Goal: Find specific page/section: Find specific page/section

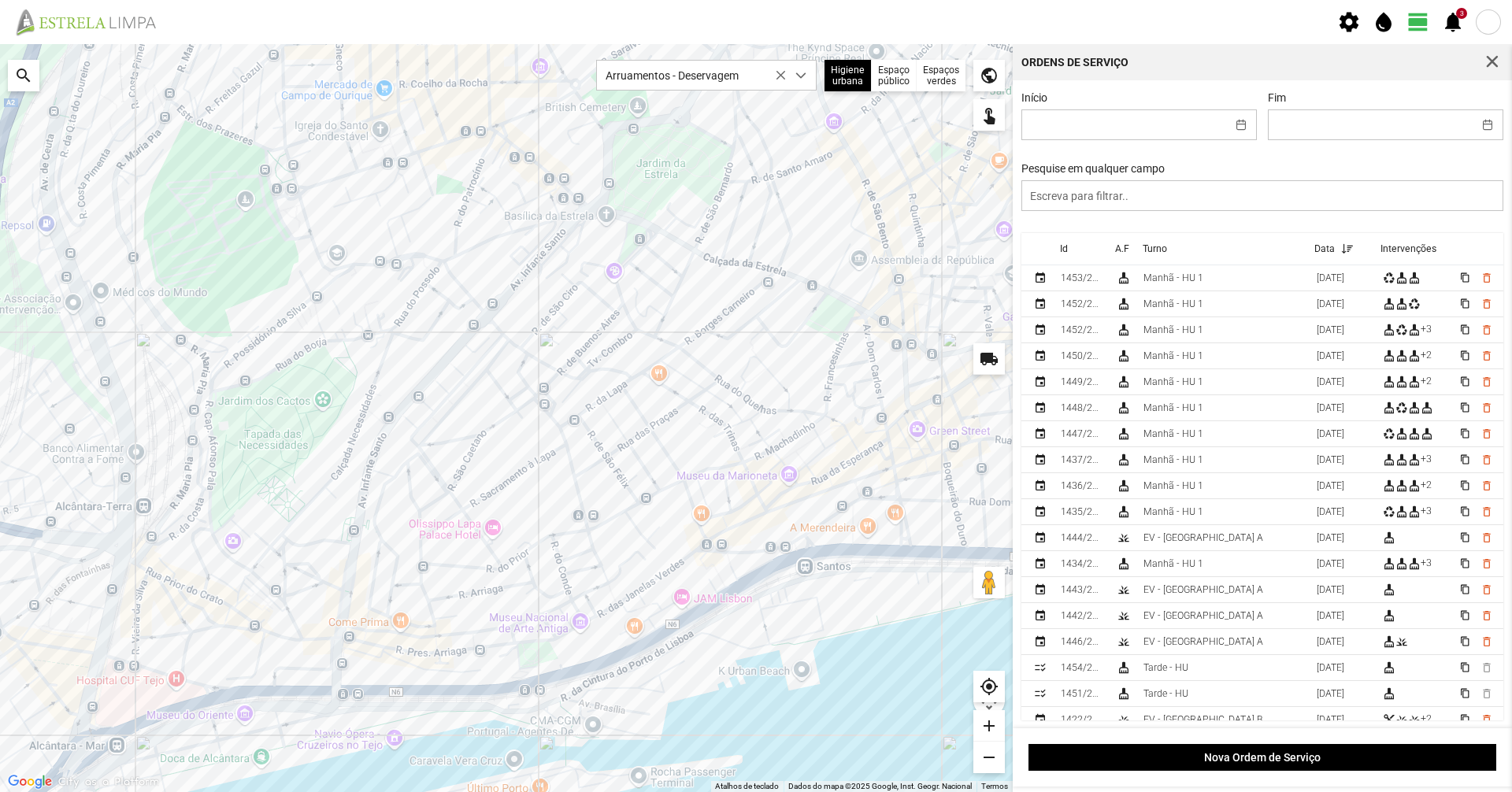
scroll to position [9, 70]
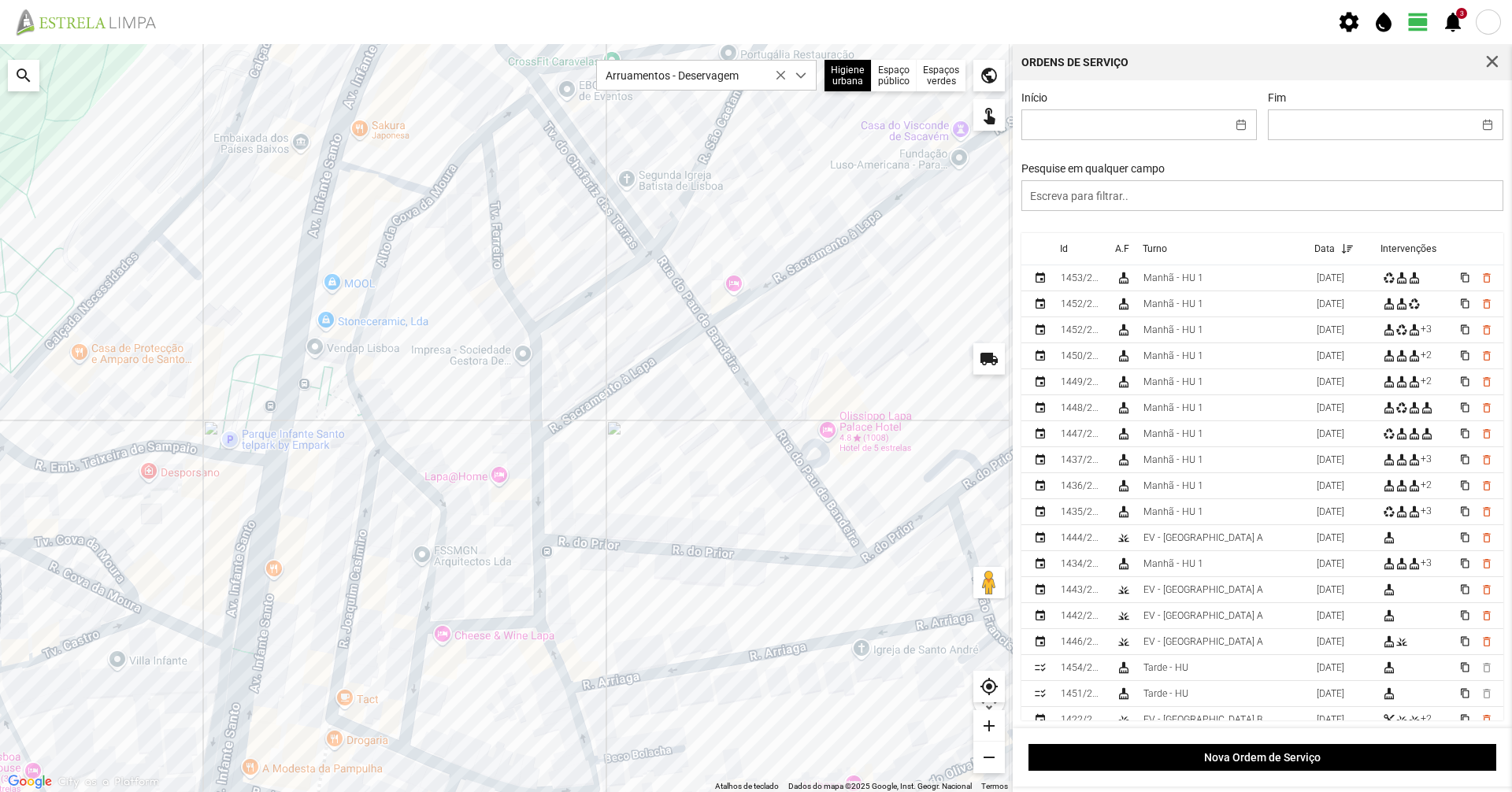
drag, startPoint x: 470, startPoint y: 579, endPoint x: 452, endPoint y: 480, distance: 100.6
click at [452, 480] on div at bounding box center [506, 419] width 1013 height 748
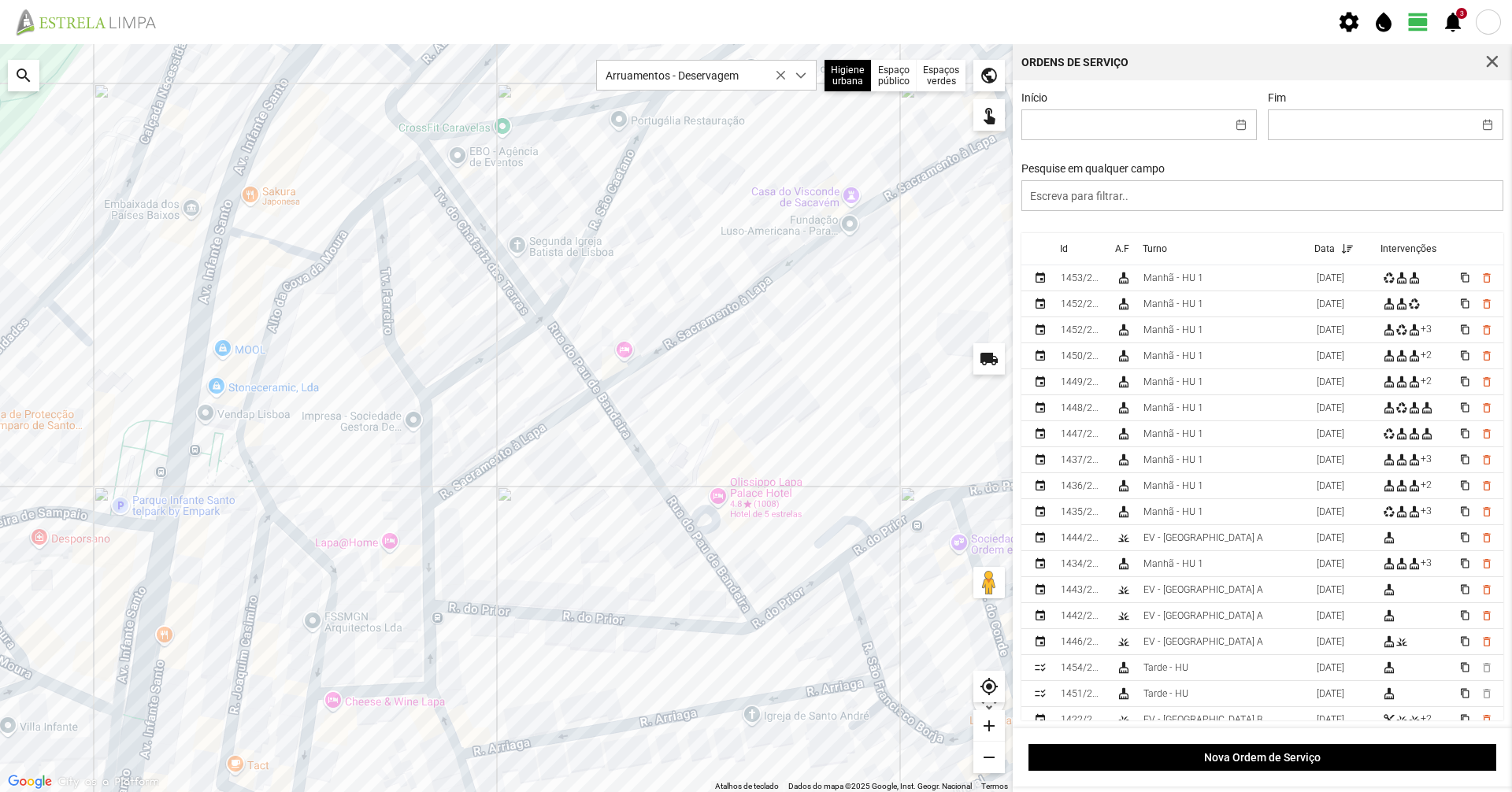
drag, startPoint x: 475, startPoint y: 543, endPoint x: 356, endPoint y: 616, distance: 139.6
click at [356, 616] on div at bounding box center [506, 419] width 1013 height 748
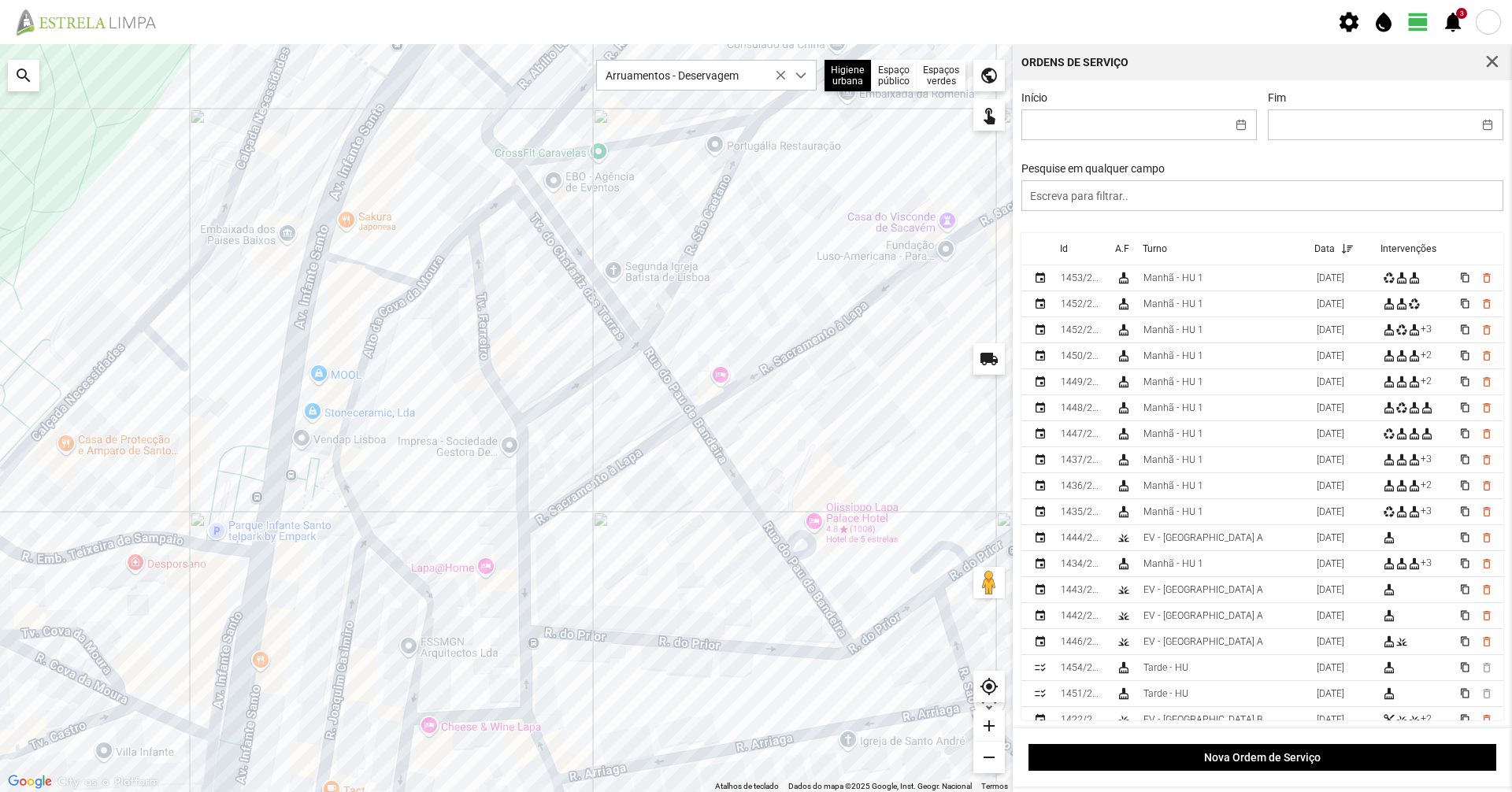
drag, startPoint x: 684, startPoint y: 392, endPoint x: 798, endPoint y: 401, distance: 114.4
click at [798, 401] on div at bounding box center [506, 419] width 1013 height 748
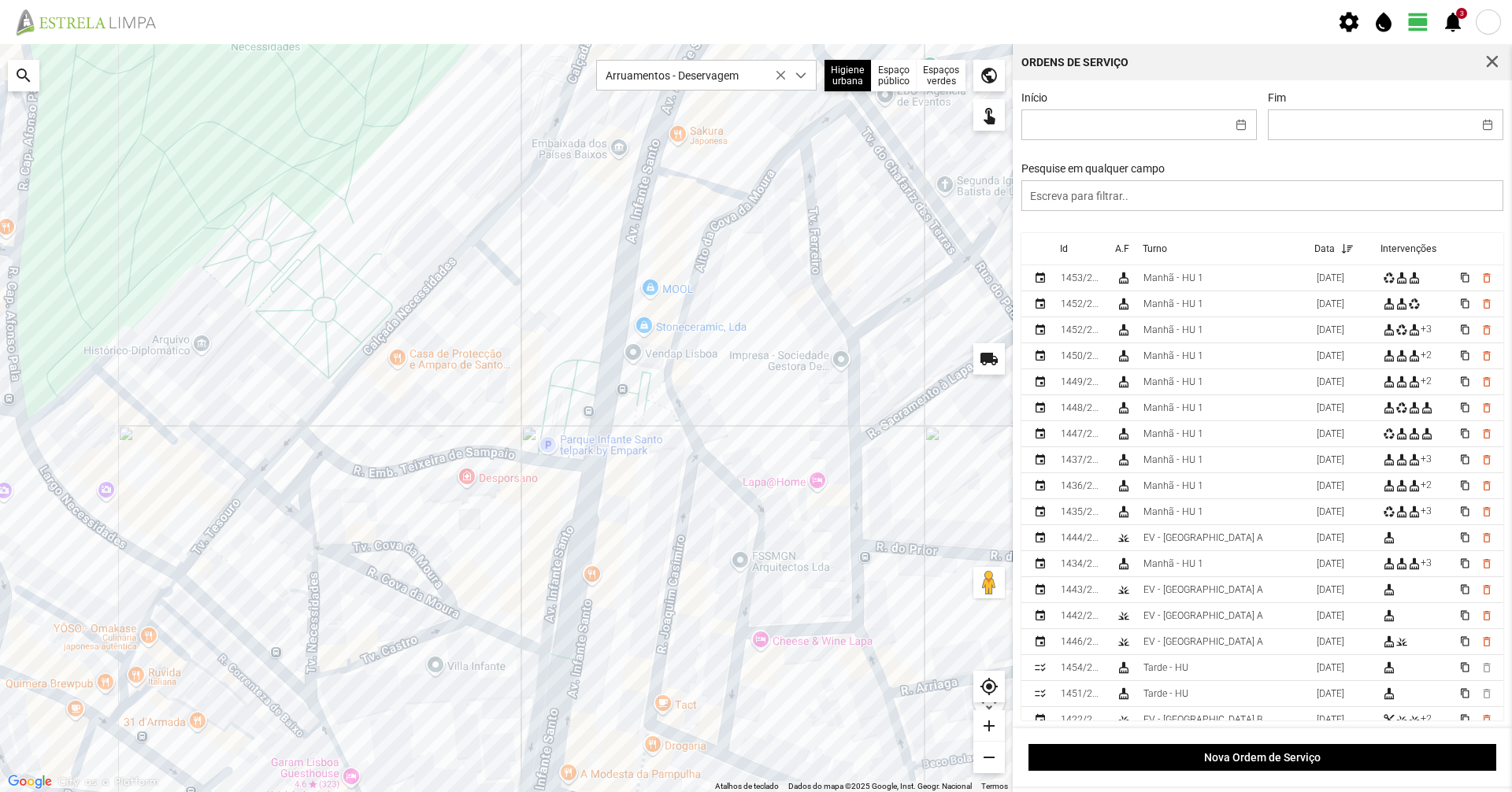
drag, startPoint x: 583, startPoint y: 461, endPoint x: 831, endPoint y: 433, distance: 249.6
click at [831, 433] on div at bounding box center [506, 419] width 1013 height 748
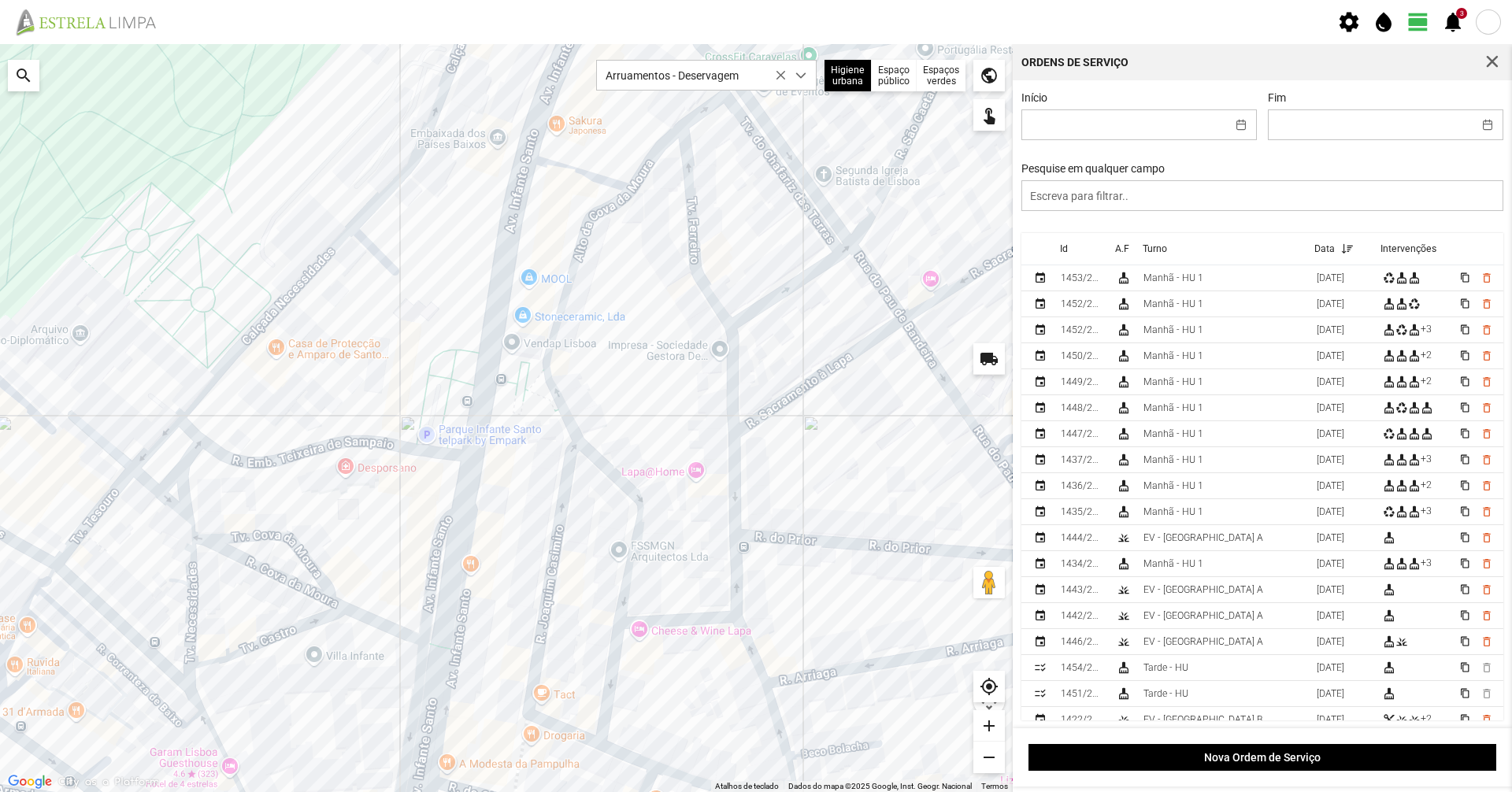
drag, startPoint x: 831, startPoint y: 414, endPoint x: 709, endPoint y: 403, distance: 122.5
click at [709, 403] on div at bounding box center [506, 419] width 1013 height 748
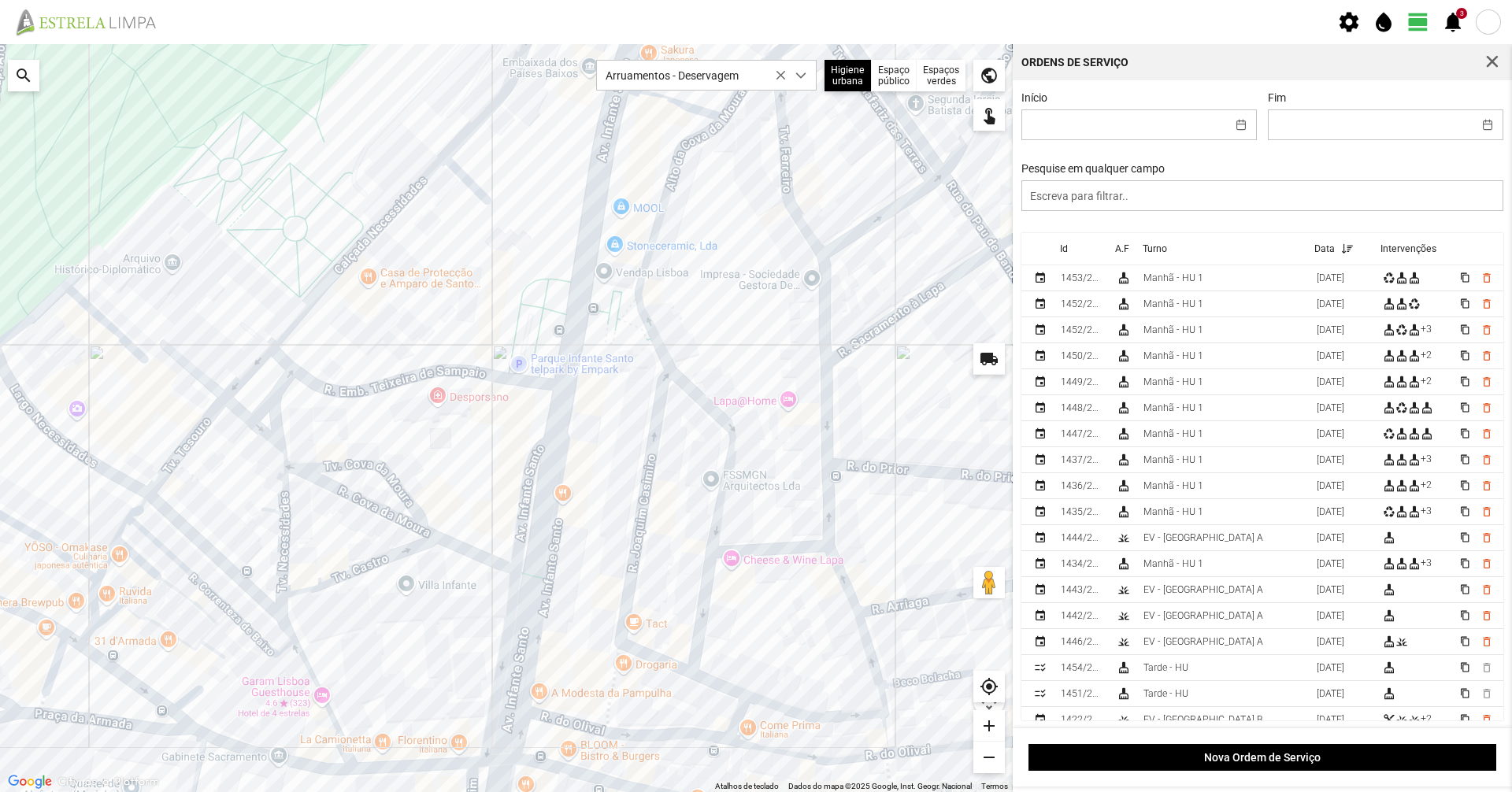
drag, startPoint x: 654, startPoint y: 337, endPoint x: 751, endPoint y: 276, distance: 114.6
click at [751, 274] on div at bounding box center [506, 419] width 1013 height 748
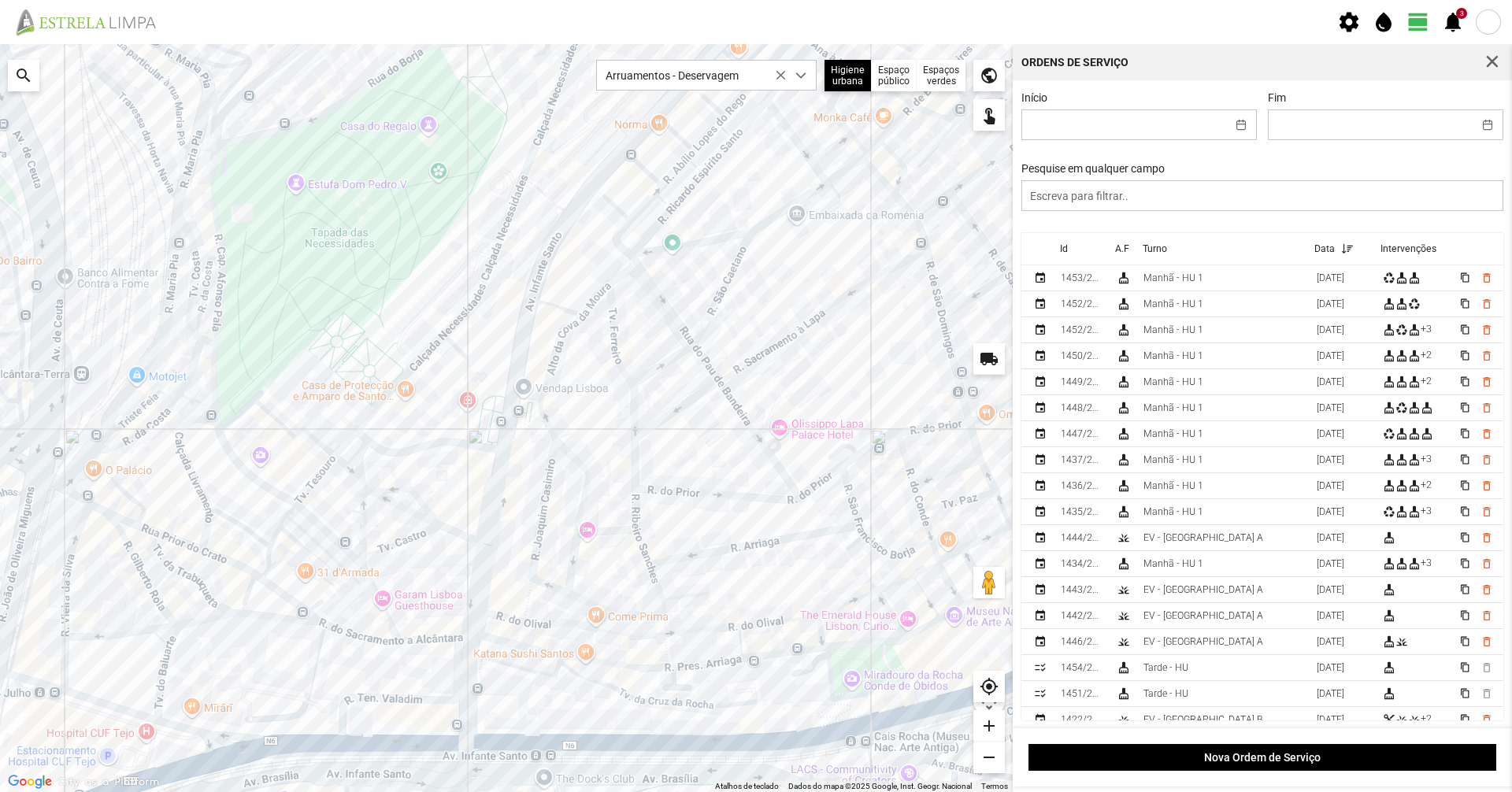
drag, startPoint x: 789, startPoint y: 293, endPoint x: 644, endPoint y: 396, distance: 177.9
click at [644, 396] on div at bounding box center [506, 419] width 1013 height 748
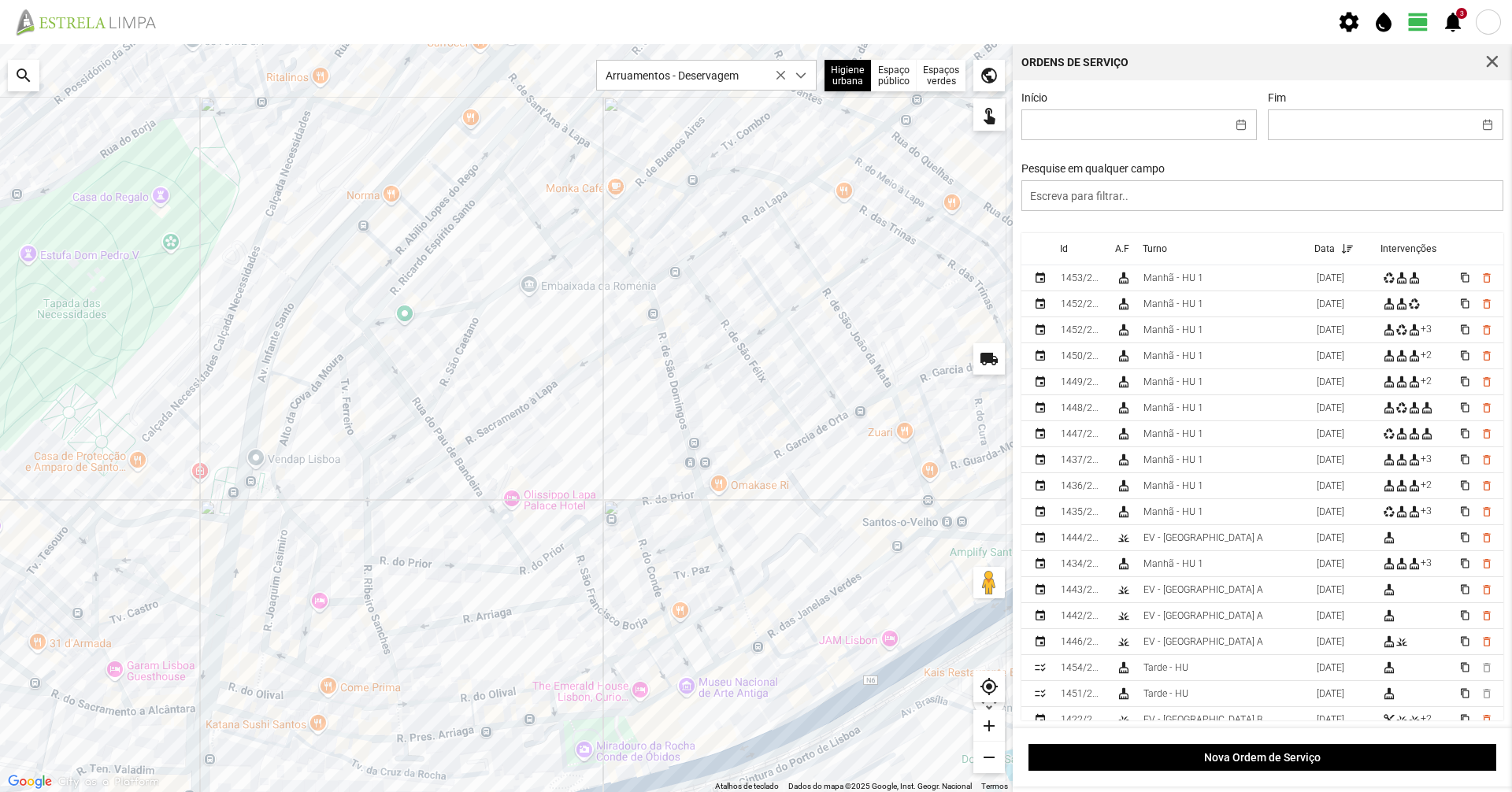
drag, startPoint x: 620, startPoint y: 436, endPoint x: 546, endPoint y: 457, distance: 76.9
click at [546, 457] on div at bounding box center [506, 419] width 1013 height 748
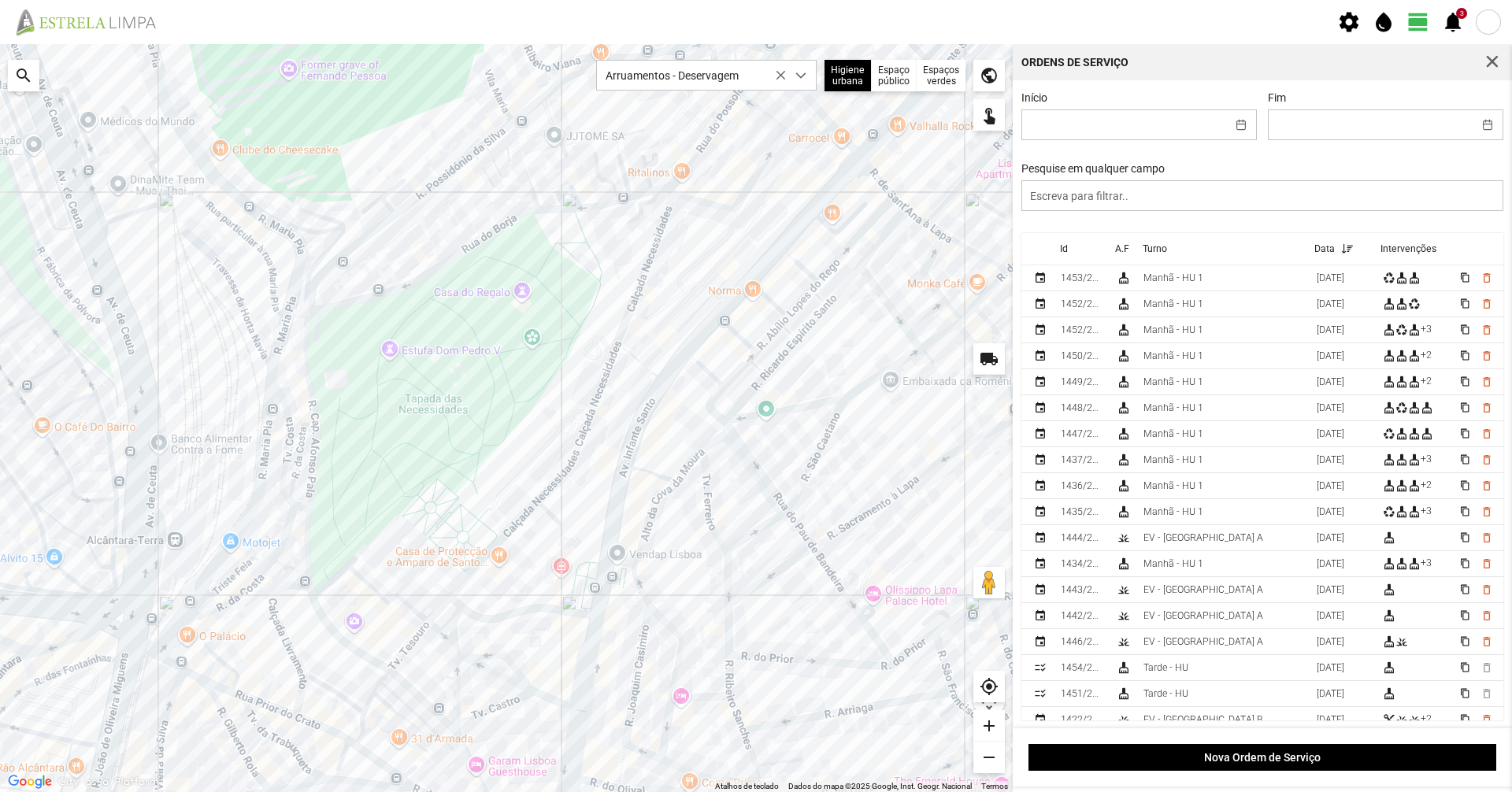
drag, startPoint x: 159, startPoint y: 359, endPoint x: 522, endPoint y: 454, distance: 375.2
click at [522, 454] on div at bounding box center [506, 419] width 1013 height 748
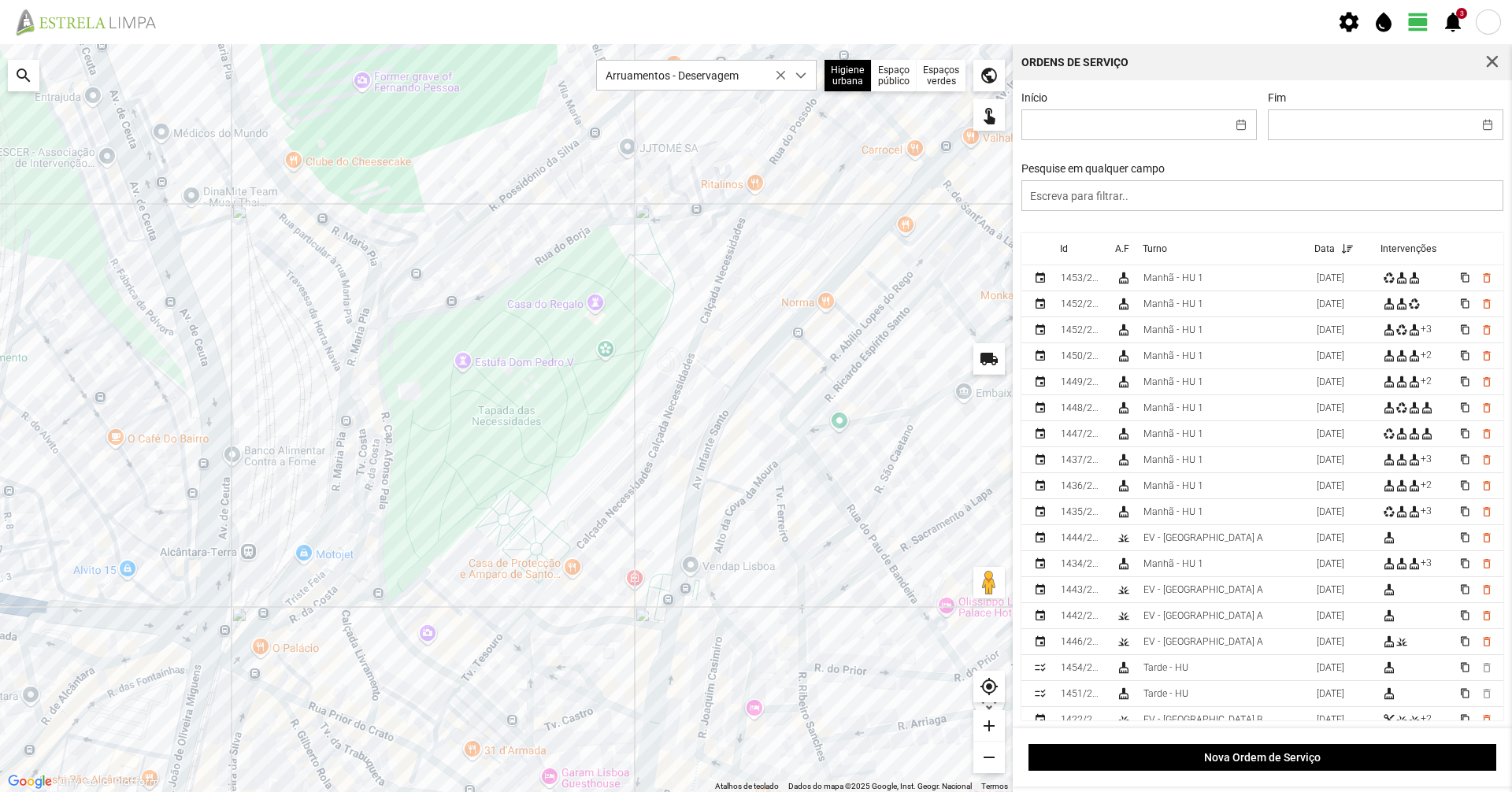
drag, startPoint x: 476, startPoint y: 401, endPoint x: 550, endPoint y: 413, distance: 75.0
click at [550, 413] on div at bounding box center [506, 419] width 1013 height 748
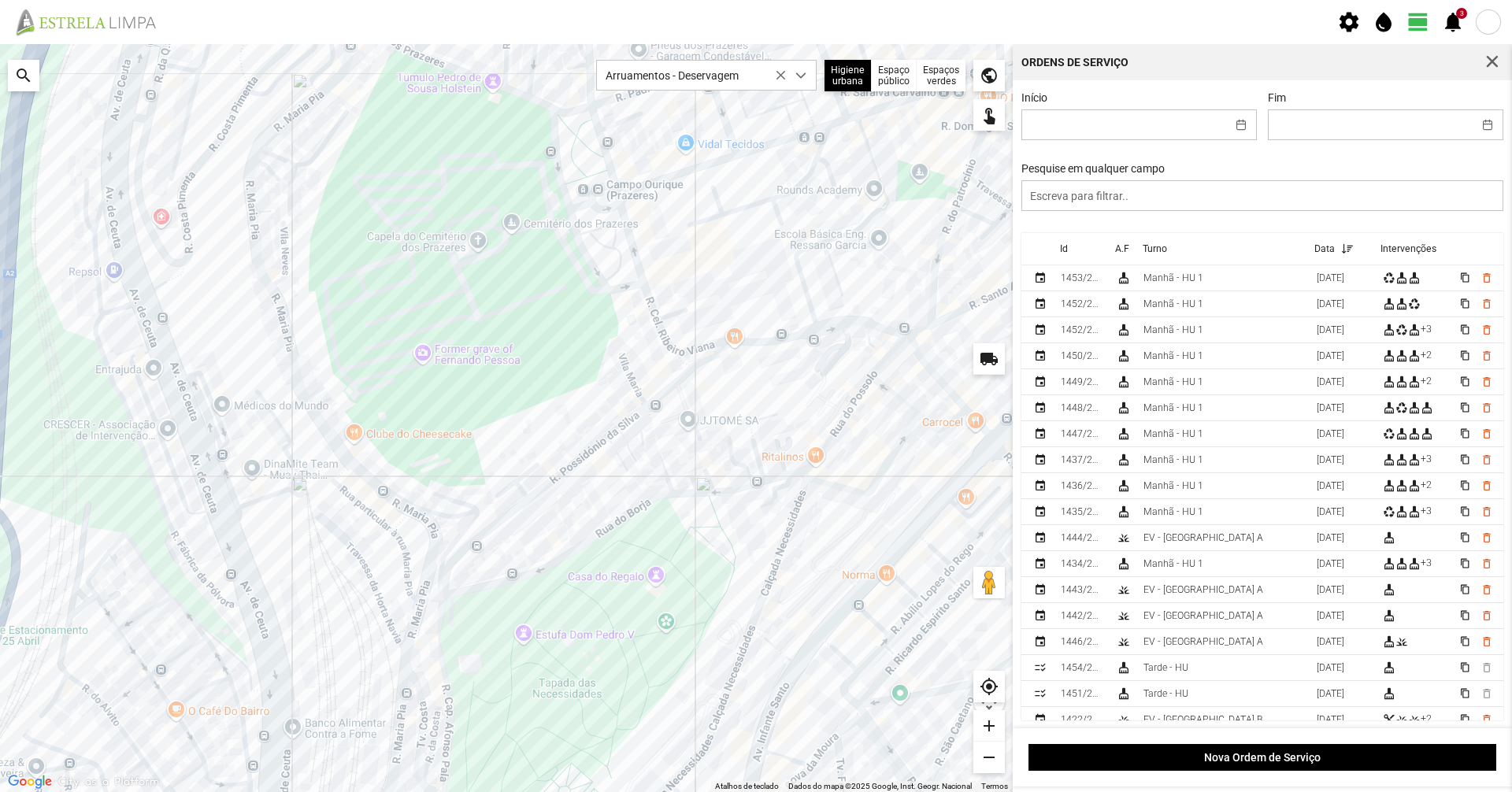
drag, startPoint x: 484, startPoint y: 308, endPoint x: 517, endPoint y: 438, distance: 134.1
click at [517, 438] on div at bounding box center [506, 419] width 1013 height 748
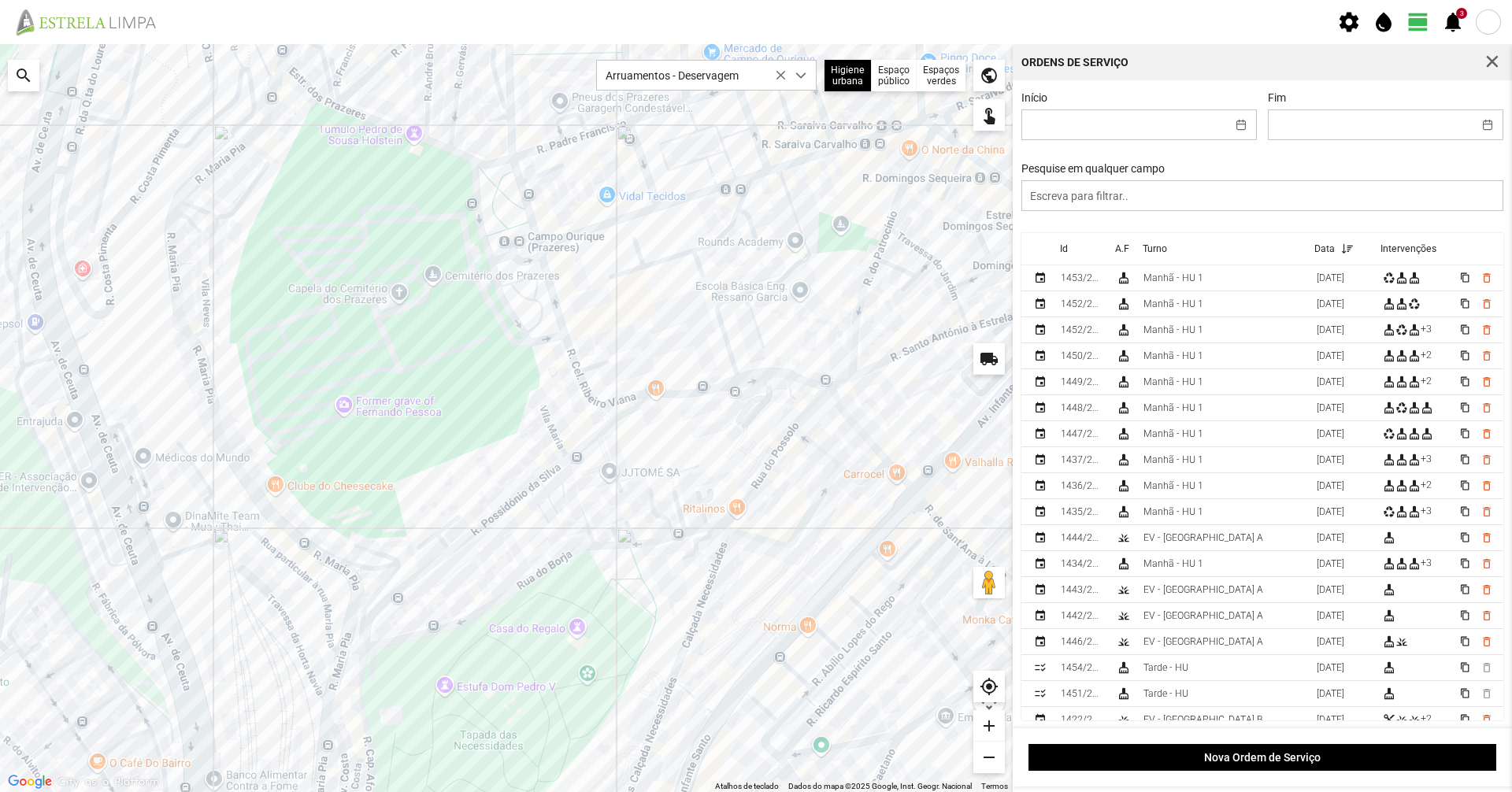
drag, startPoint x: 566, startPoint y: 391, endPoint x: 448, endPoint y: 457, distance: 135.2
click at [448, 457] on div at bounding box center [506, 419] width 1013 height 748
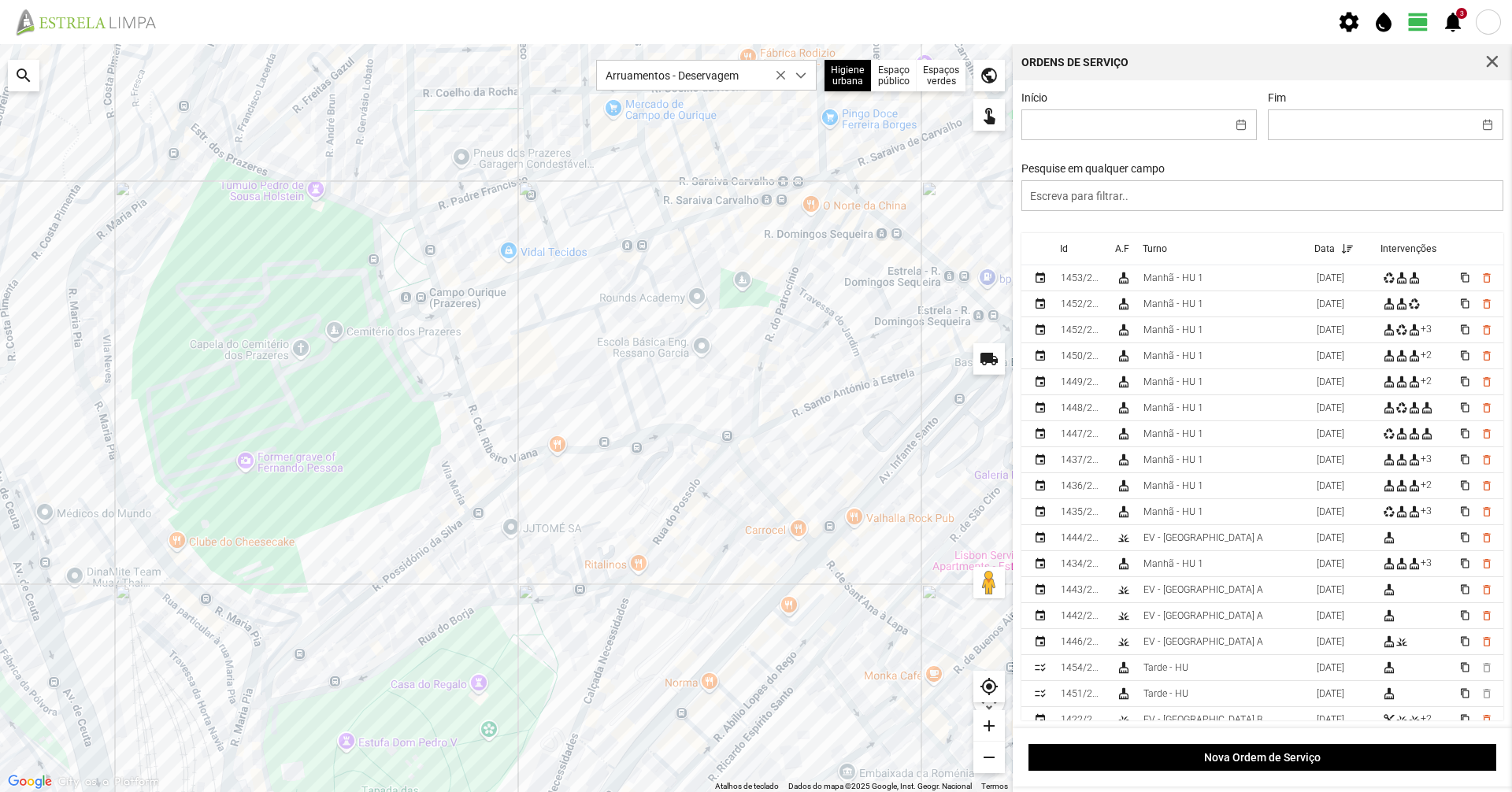
click at [484, 441] on div at bounding box center [506, 419] width 1013 height 748
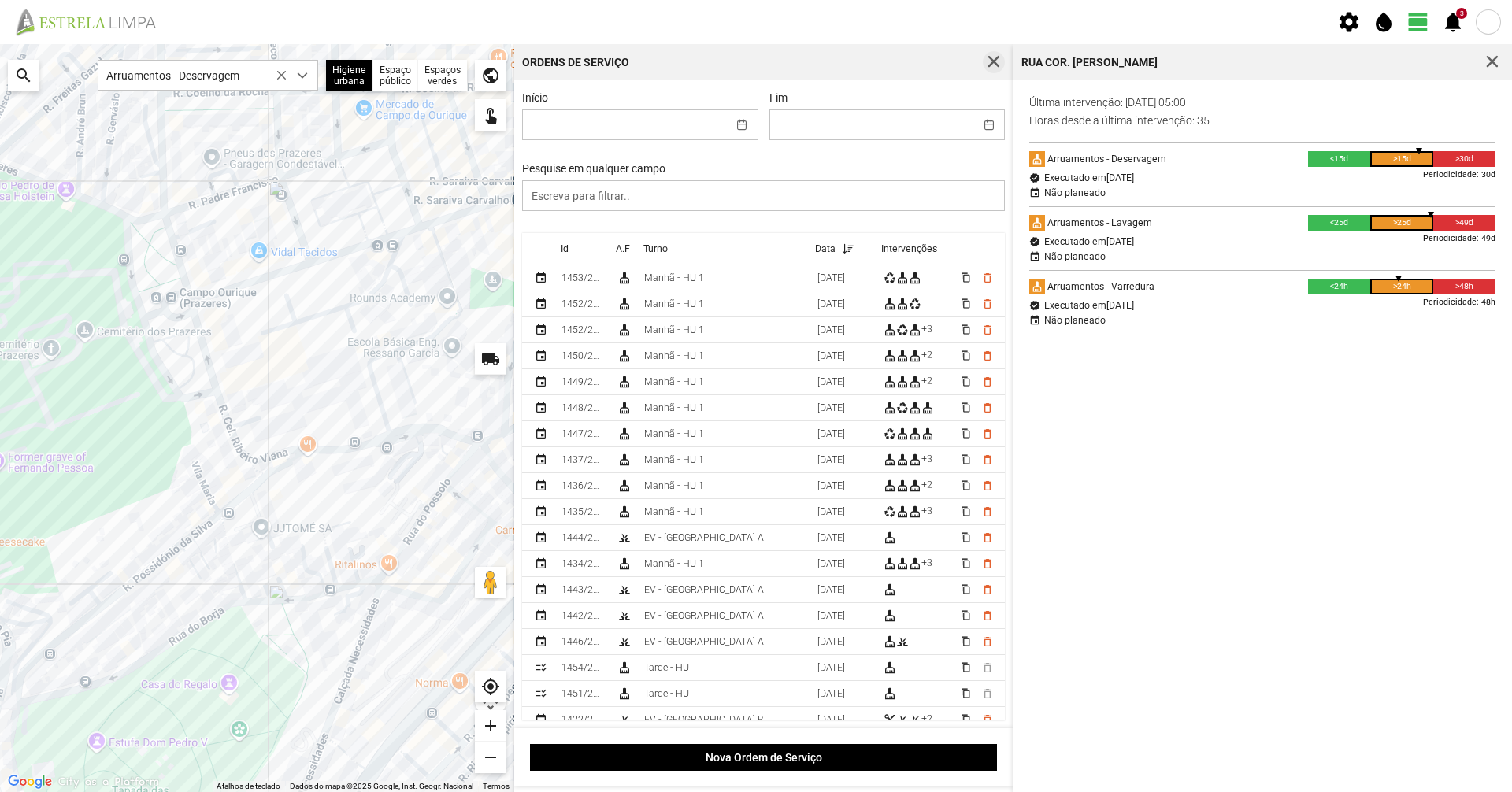
click at [990, 63] on span "button" at bounding box center [994, 62] width 14 height 14
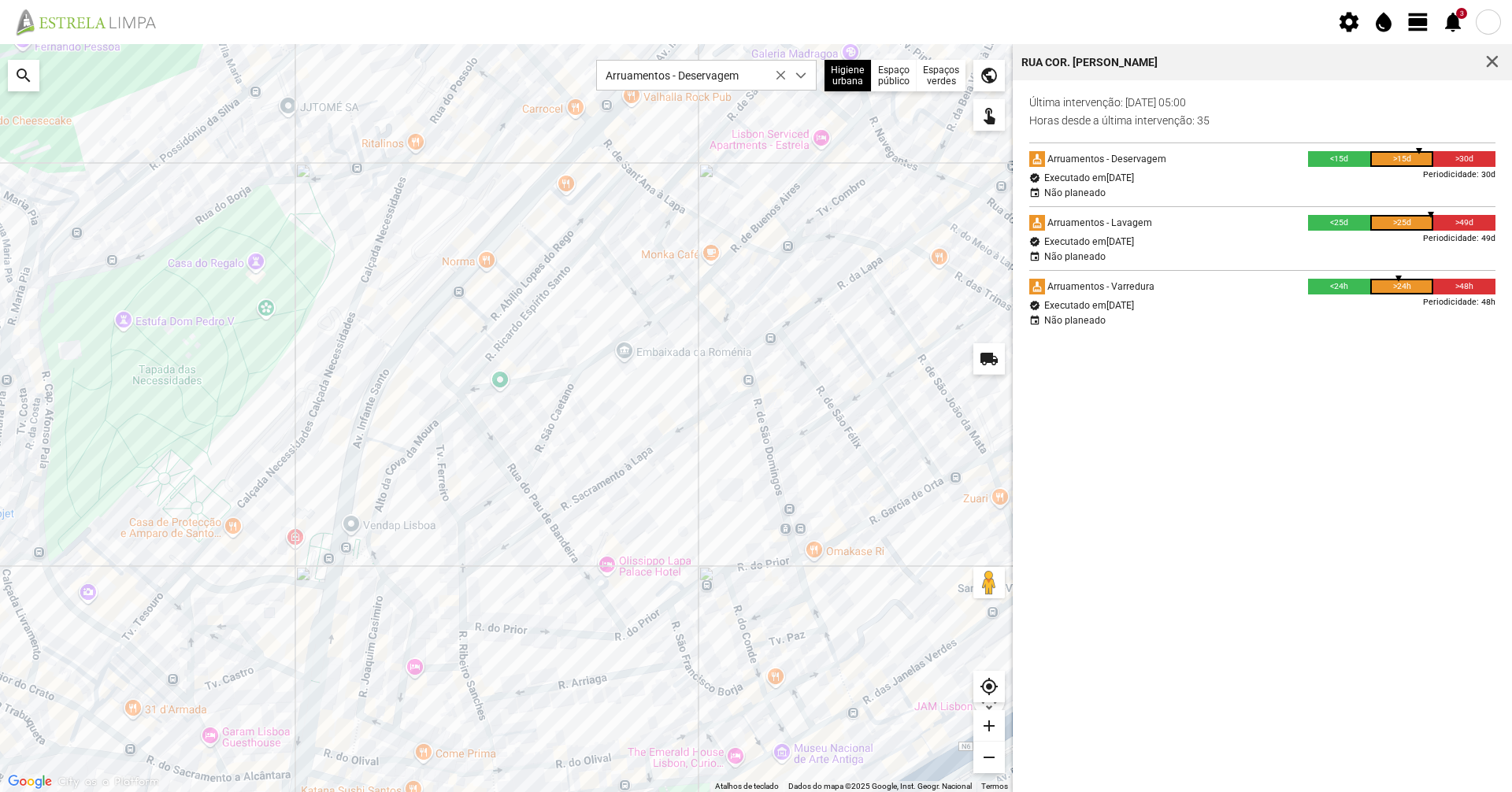
drag, startPoint x: 803, startPoint y: 676, endPoint x: 593, endPoint y: 272, distance: 455.3
click at [593, 272] on div at bounding box center [506, 419] width 1013 height 748
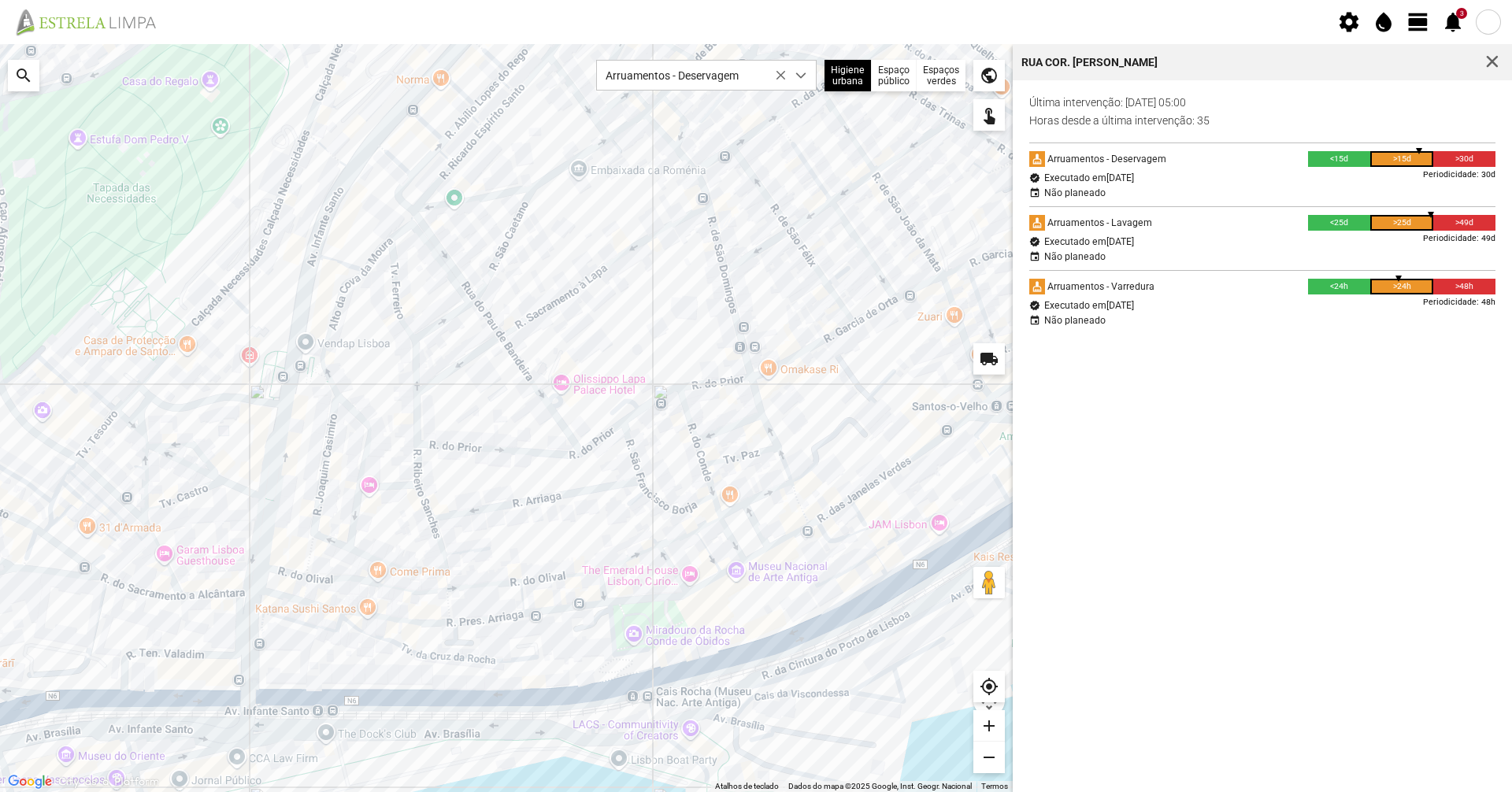
drag, startPoint x: 622, startPoint y: 446, endPoint x: 622, endPoint y: 459, distance: 13.0
click at [622, 459] on div at bounding box center [506, 419] width 1013 height 748
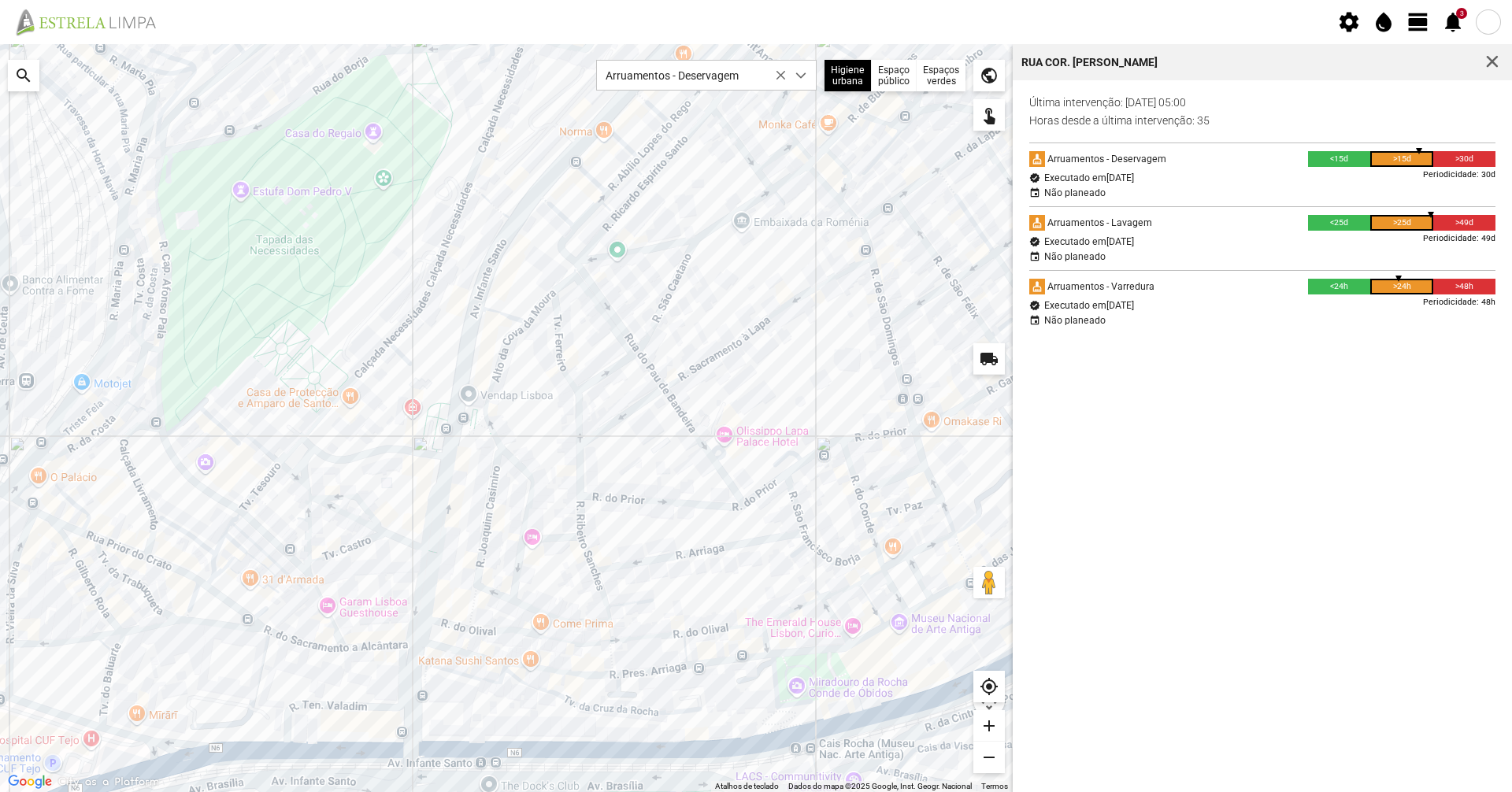
drag, startPoint x: 194, startPoint y: 317, endPoint x: 236, endPoint y: 408, distance: 100.2
click at [232, 340] on div at bounding box center [506, 419] width 1013 height 748
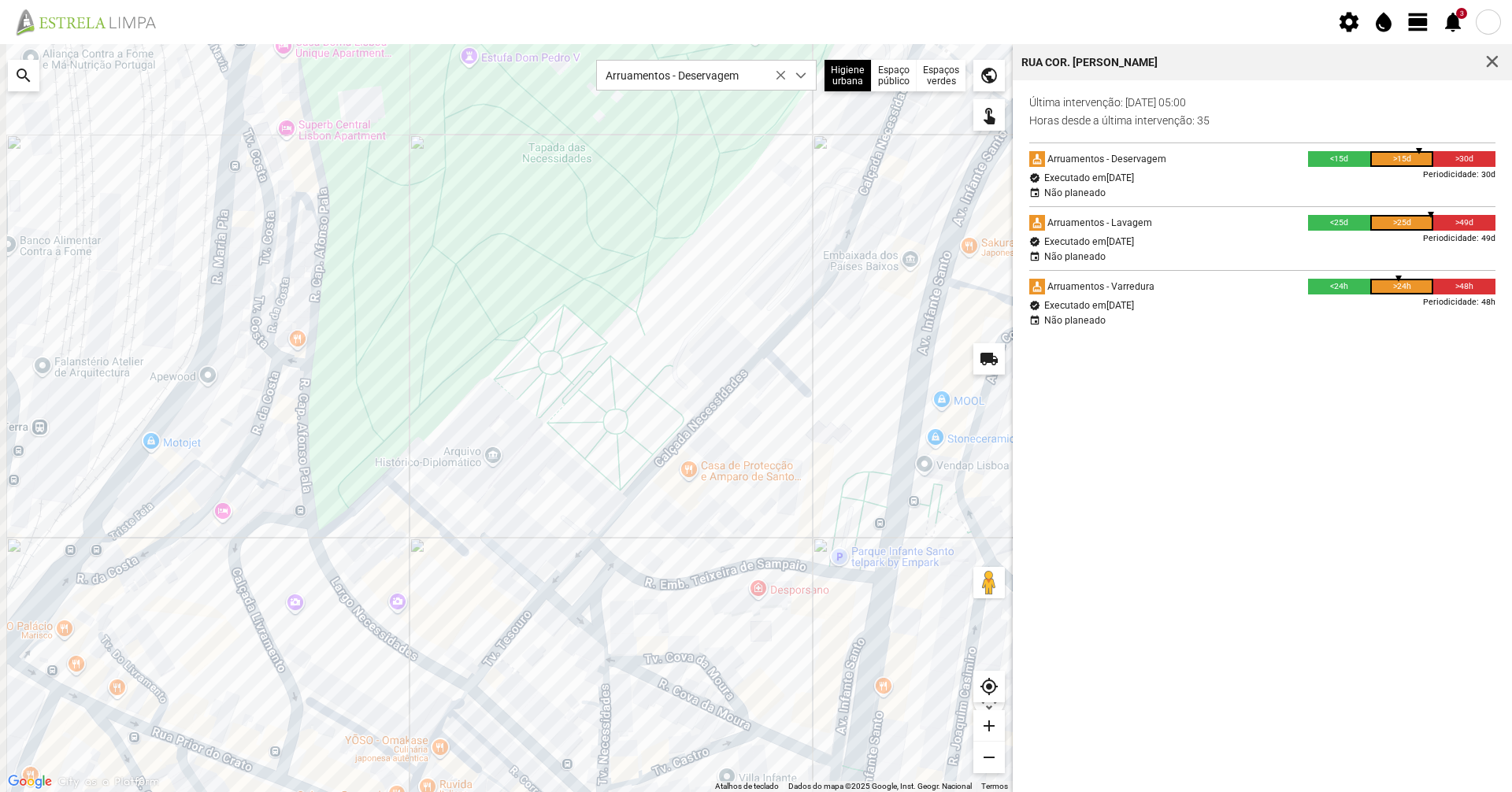
drag, startPoint x: 138, startPoint y: 335, endPoint x: 311, endPoint y: 466, distance: 217.0
click at [311, 464] on div at bounding box center [506, 419] width 1013 height 748
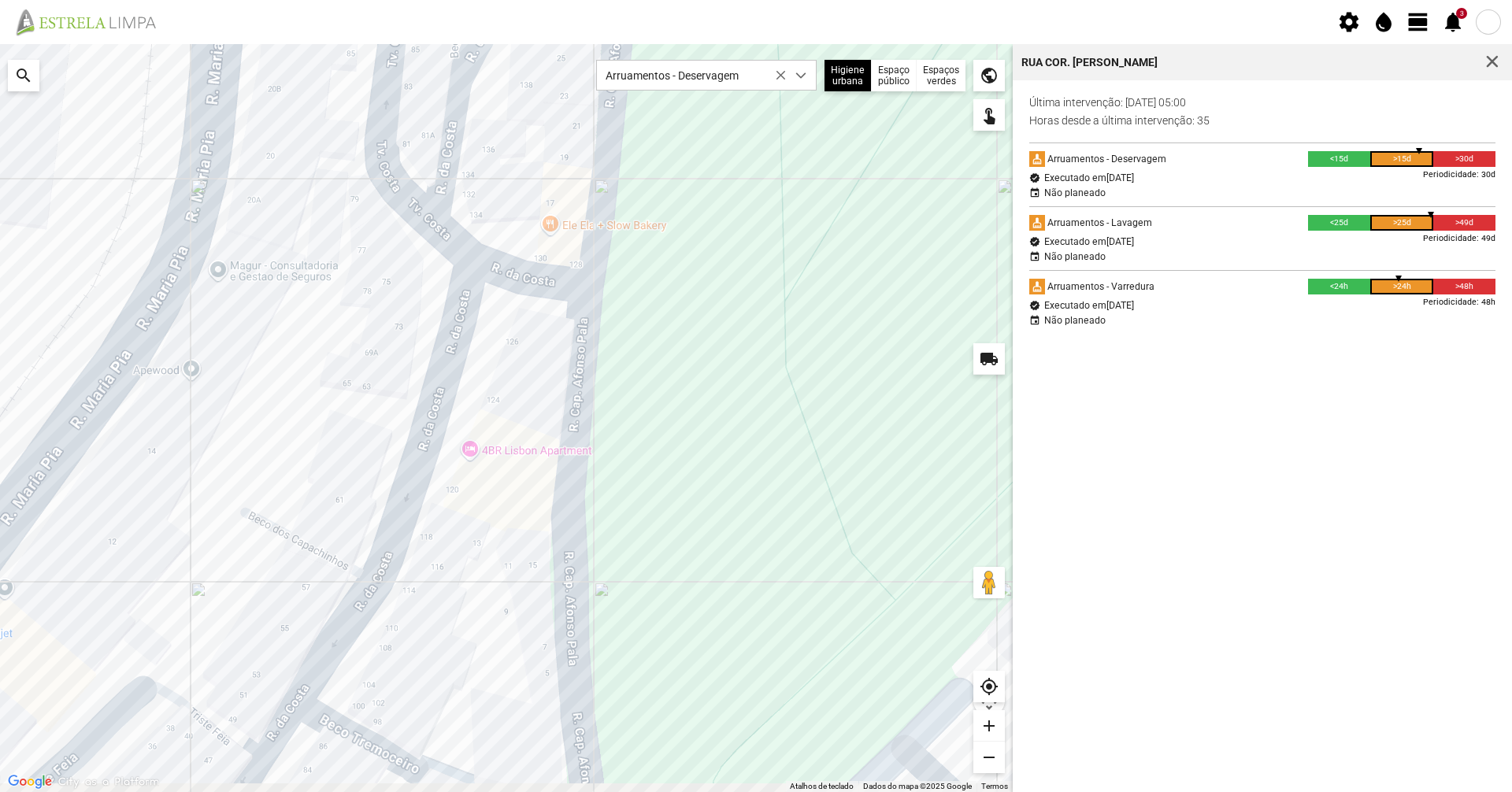
drag, startPoint x: 454, startPoint y: 512, endPoint x: 471, endPoint y: 373, distance: 140.0
click at [471, 379] on div at bounding box center [506, 419] width 1013 height 748
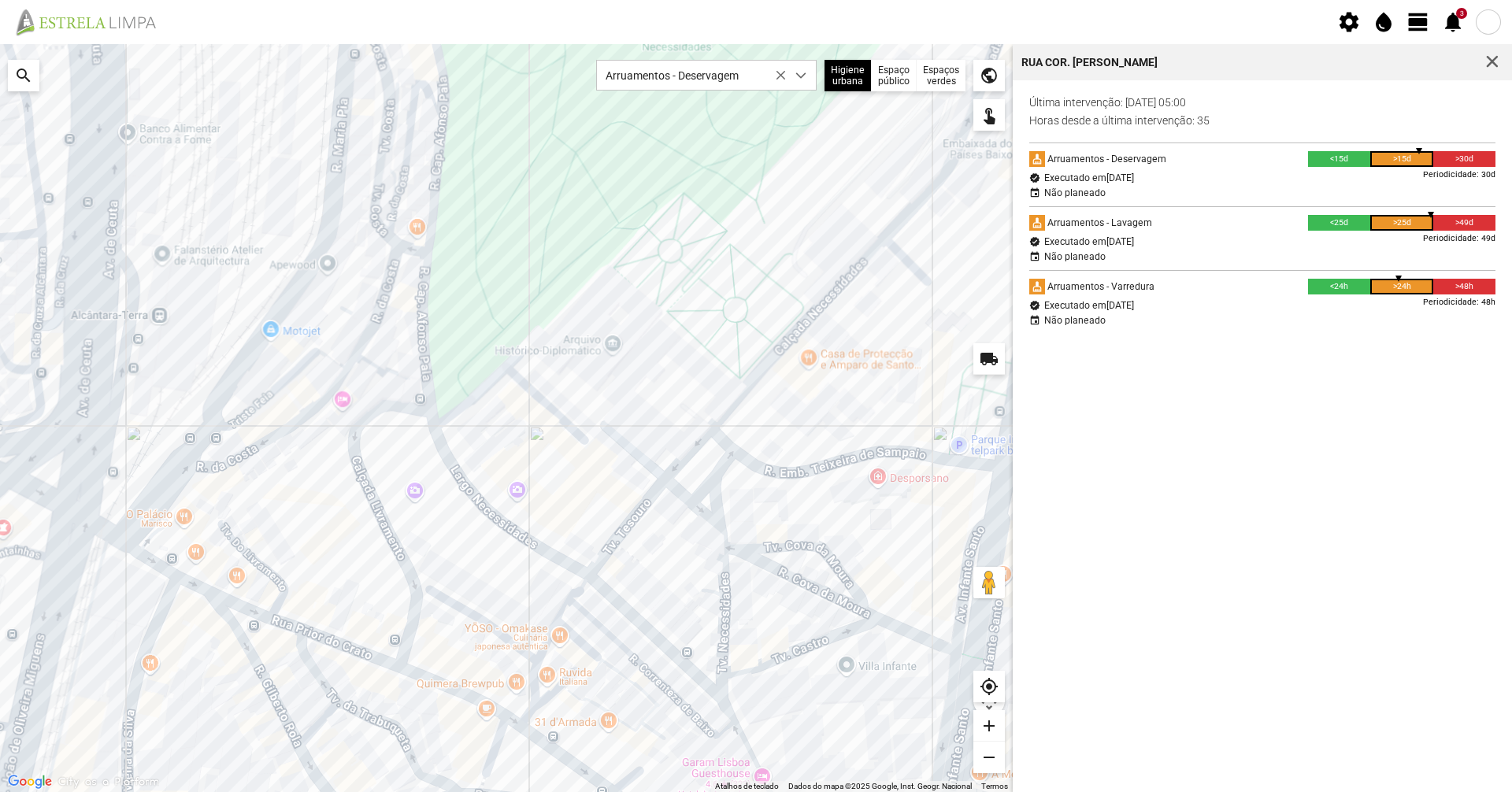
drag, startPoint x: 386, startPoint y: 241, endPoint x: 468, endPoint y: 331, distance: 121.8
click at [473, 359] on div at bounding box center [506, 419] width 1013 height 748
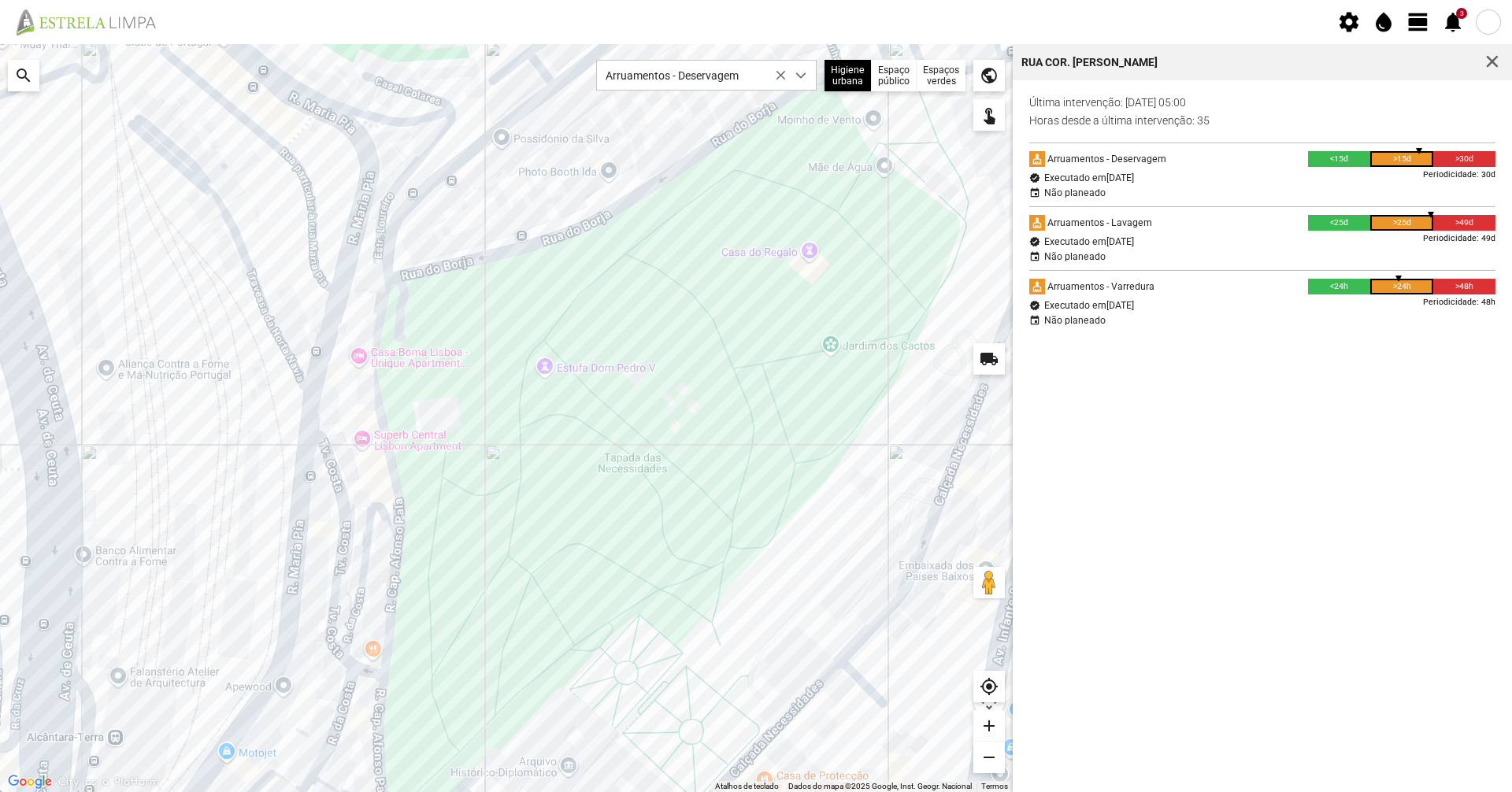
drag, startPoint x: 470, startPoint y: 452, endPoint x: 499, endPoint y: 396, distance: 63.1
click at [466, 523] on div at bounding box center [506, 419] width 1013 height 748
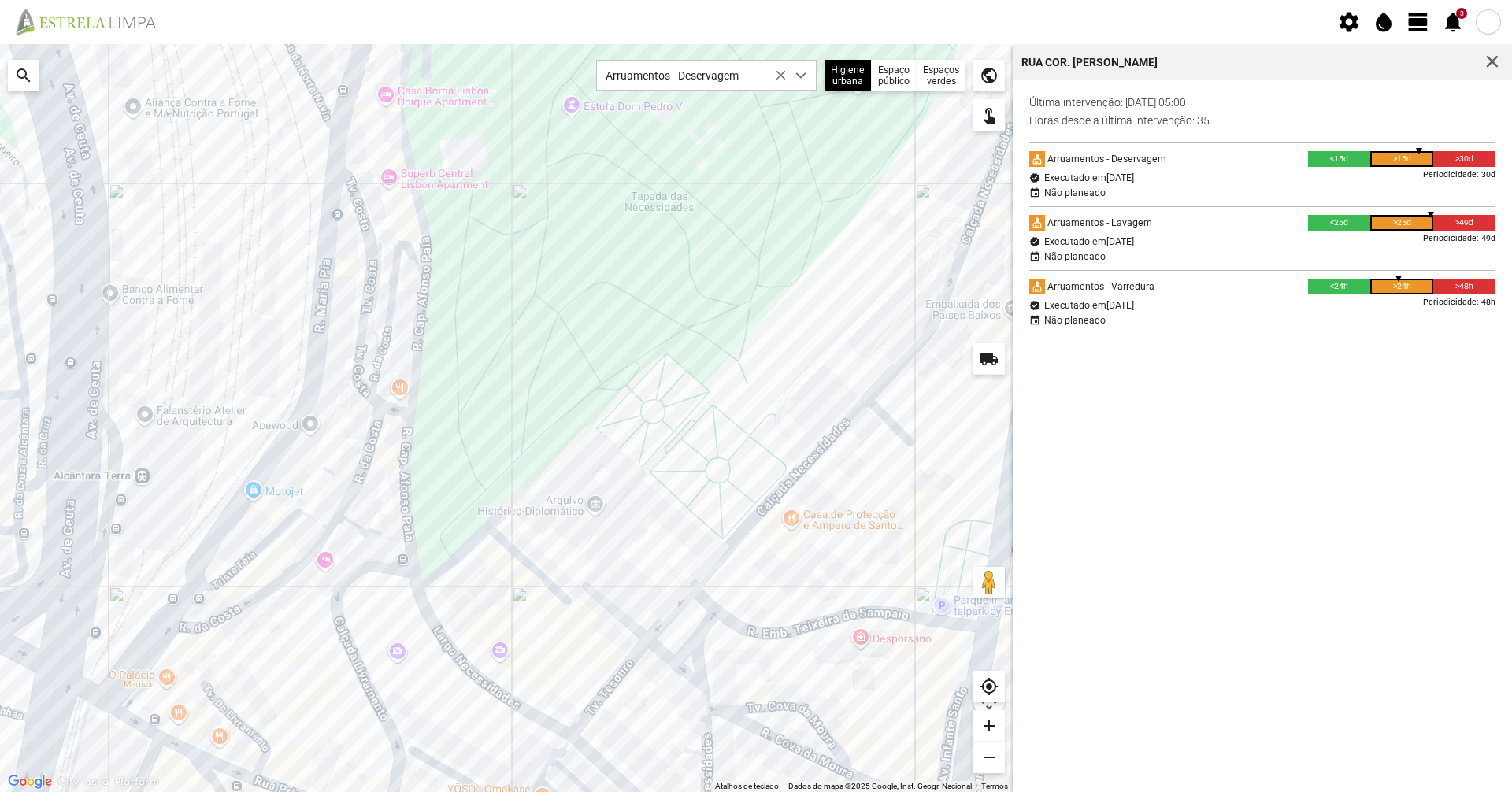
drag, startPoint x: 527, startPoint y: 414, endPoint x: 508, endPoint y: 382, distance: 37.2
click at [508, 382] on div at bounding box center [506, 419] width 1013 height 748
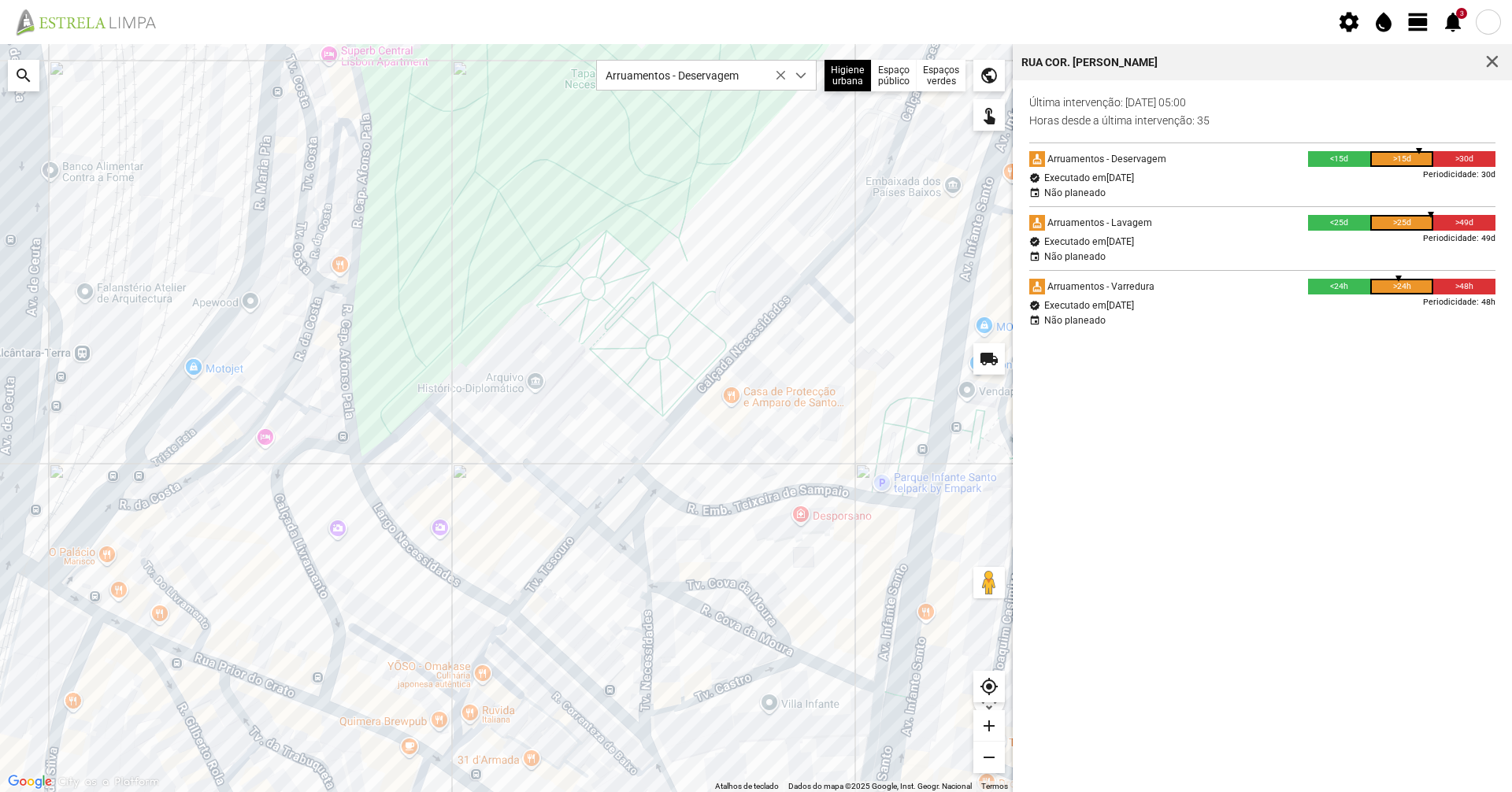
drag, startPoint x: 484, startPoint y: 342, endPoint x: 465, endPoint y: 290, distance: 55.4
click at [465, 290] on div at bounding box center [506, 419] width 1013 height 748
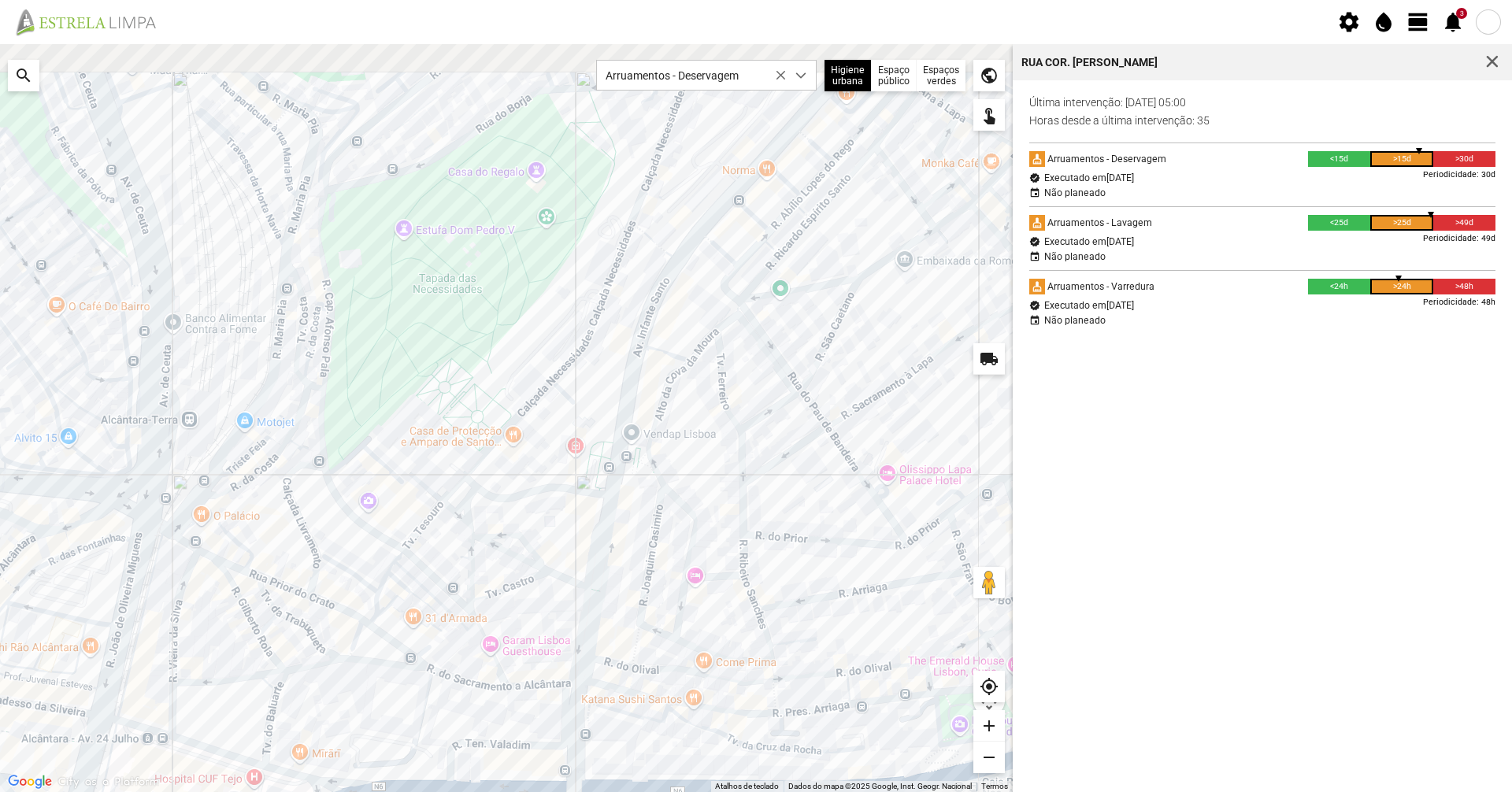
drag, startPoint x: 471, startPoint y: 336, endPoint x: 418, endPoint y: 566, distance: 236.0
click at [411, 569] on div at bounding box center [506, 419] width 1013 height 748
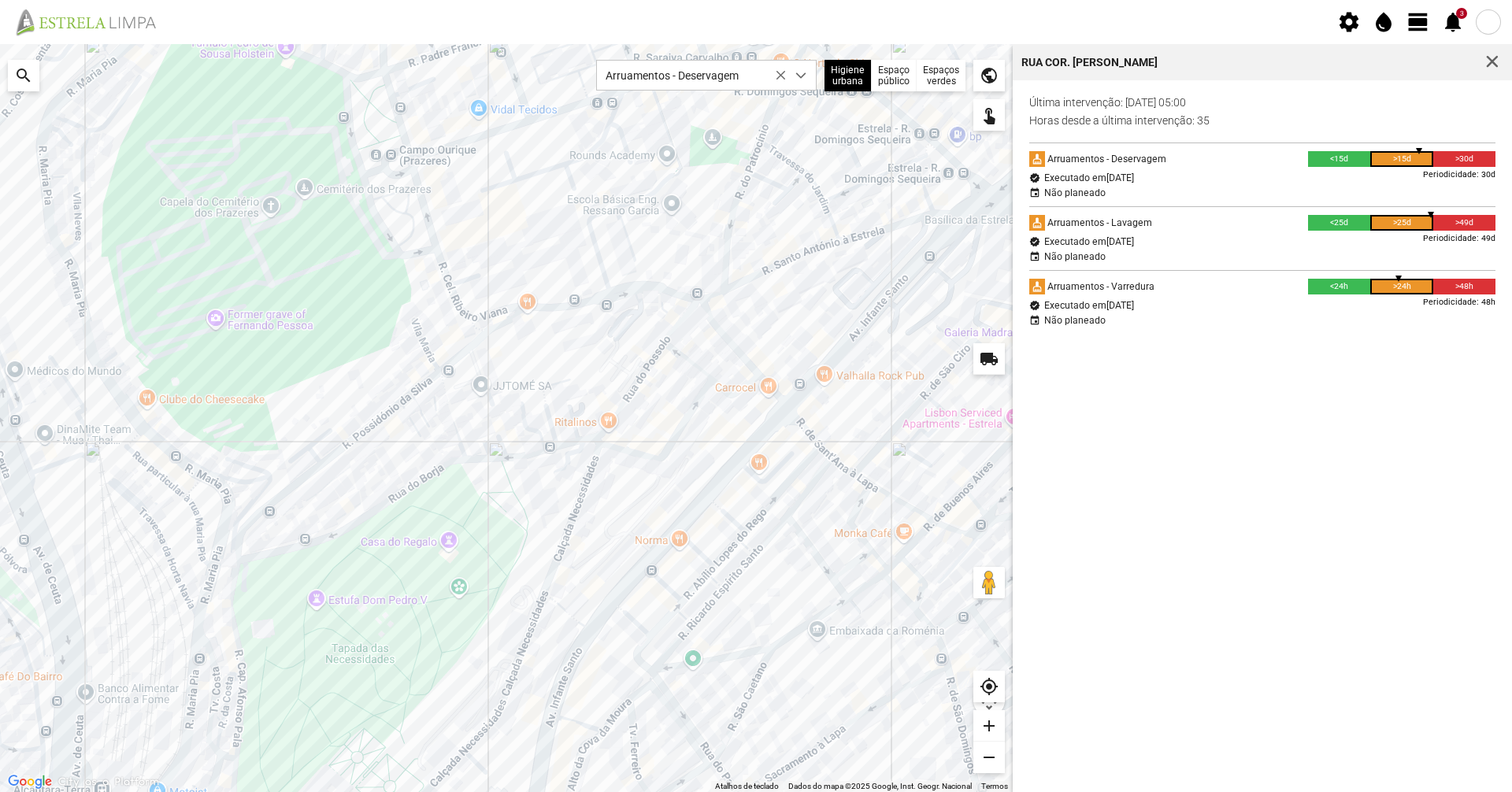
drag, startPoint x: 433, startPoint y: 525, endPoint x: 430, endPoint y: 534, distance: 9.5
click at [433, 545] on div at bounding box center [506, 419] width 1013 height 748
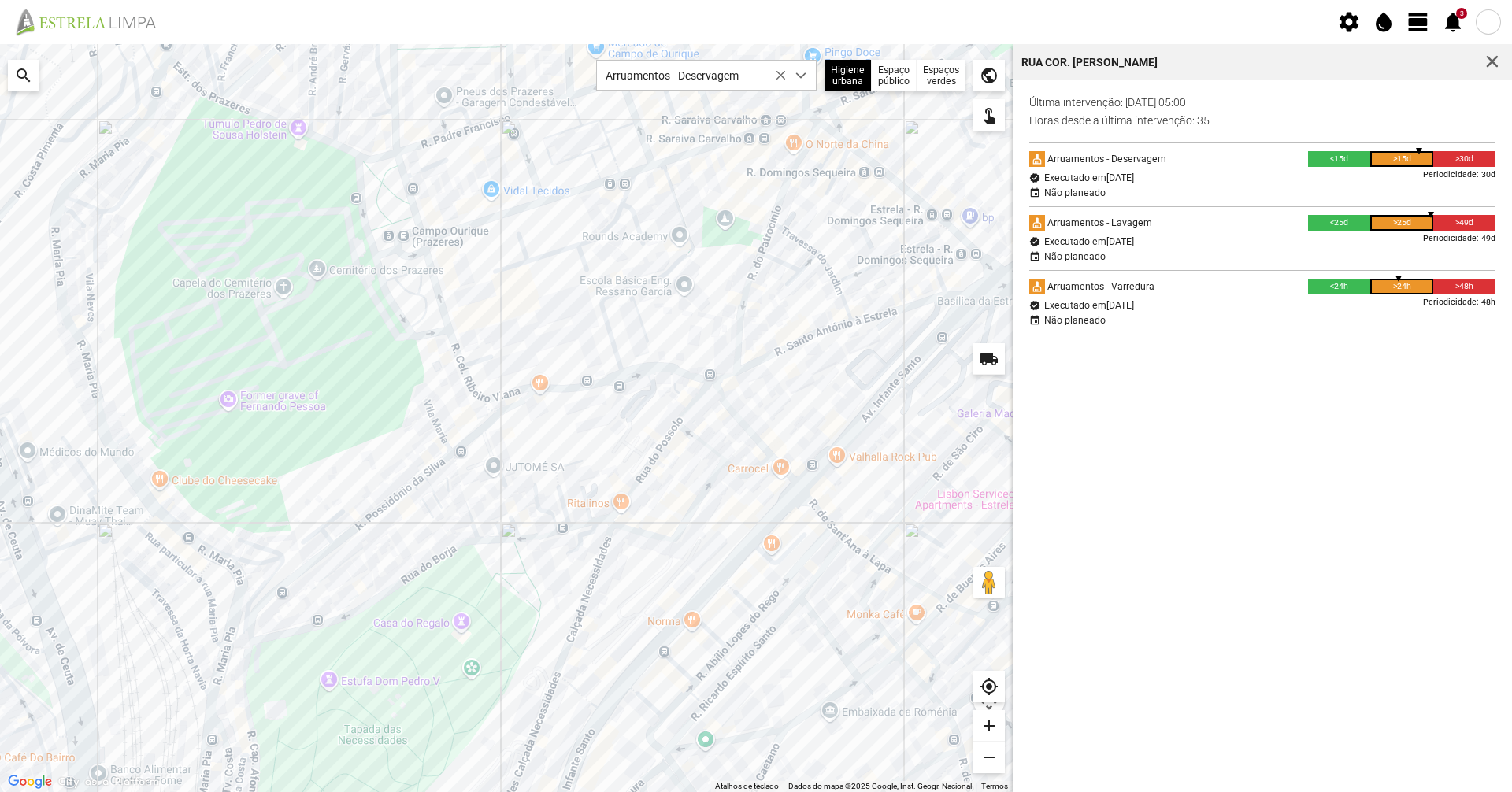
drag, startPoint x: 544, startPoint y: 424, endPoint x: 559, endPoint y: 453, distance: 32.6
click at [559, 453] on div at bounding box center [506, 419] width 1013 height 748
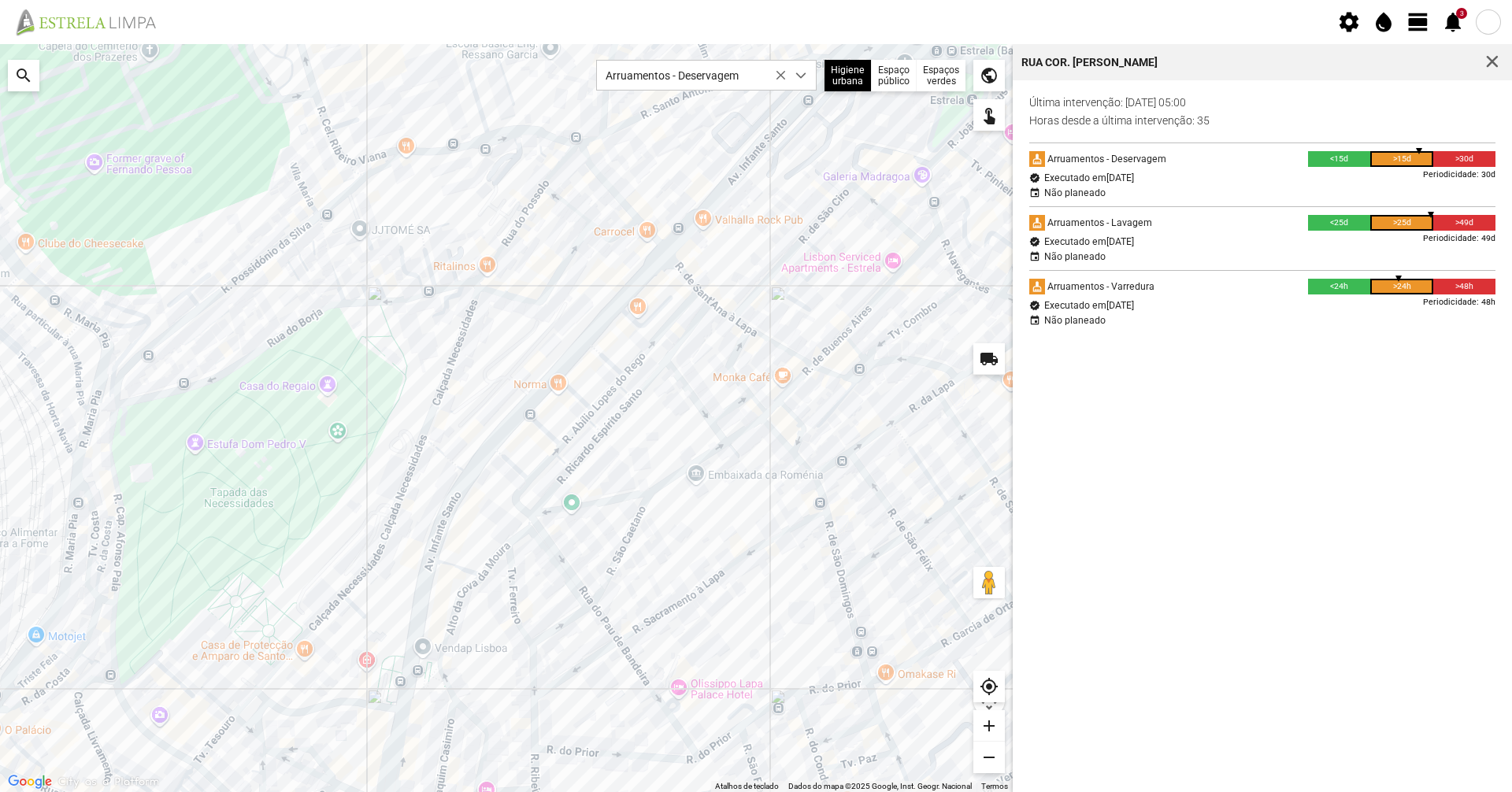
drag, startPoint x: 686, startPoint y: 569, endPoint x: 558, endPoint y: 302, distance: 296.1
click at [558, 302] on div at bounding box center [506, 419] width 1013 height 748
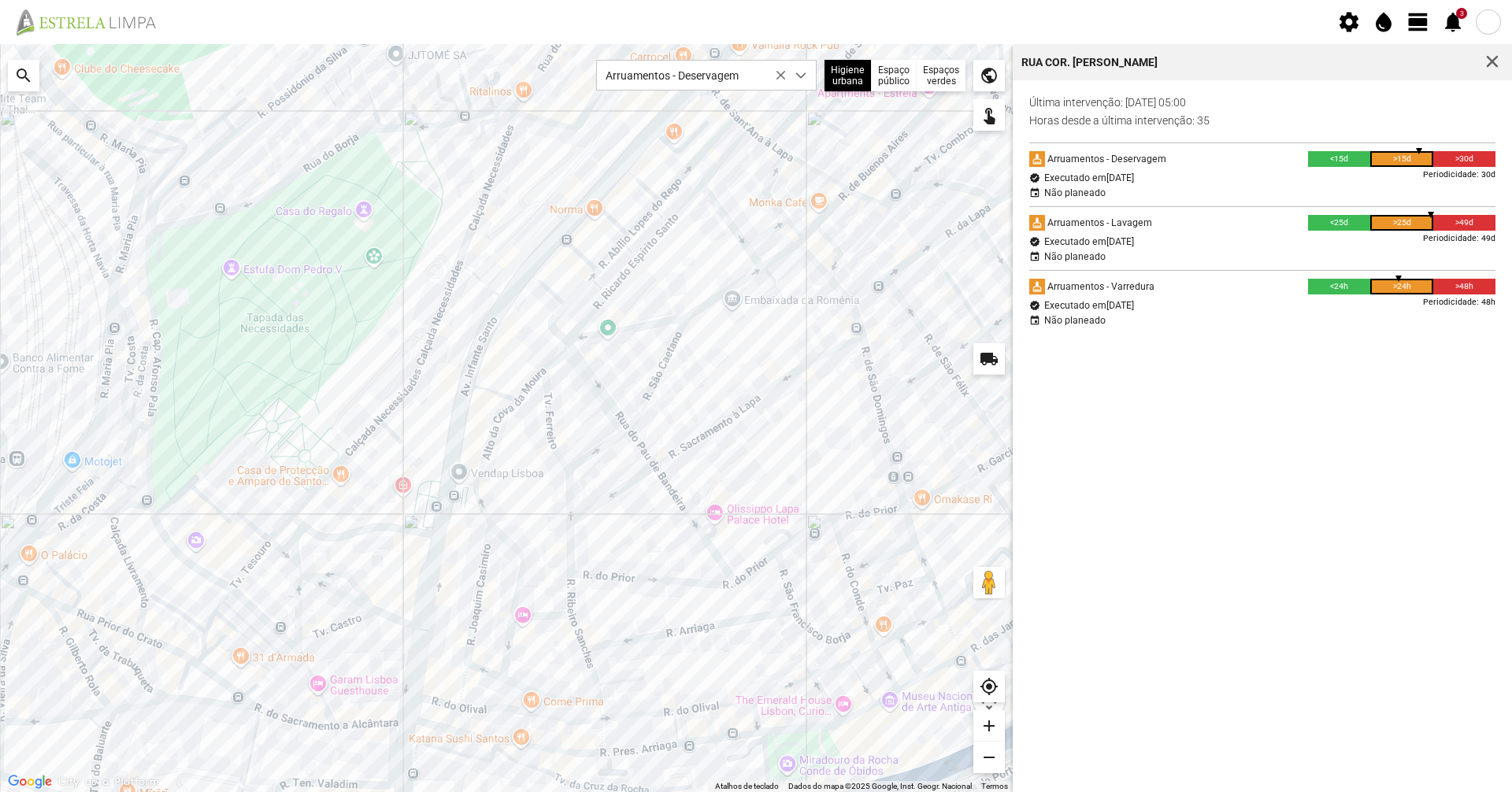
drag, startPoint x: 445, startPoint y: 560, endPoint x: 457, endPoint y: 494, distance: 67.1
click at [457, 494] on div at bounding box center [506, 419] width 1013 height 748
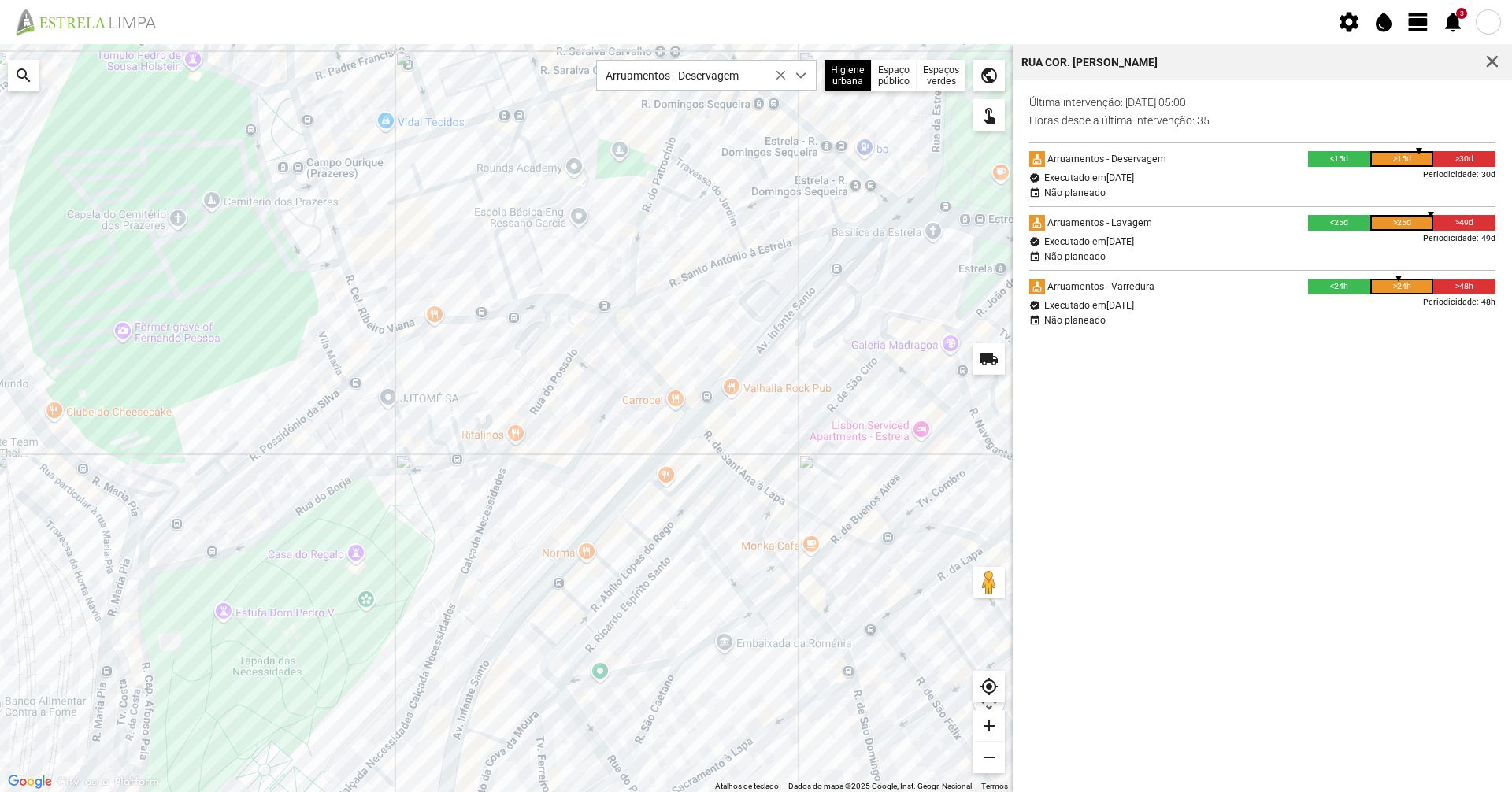
drag, startPoint x: 216, startPoint y: 245, endPoint x: 205, endPoint y: 579, distance: 334.2
click at [205, 579] on div at bounding box center [506, 419] width 1013 height 748
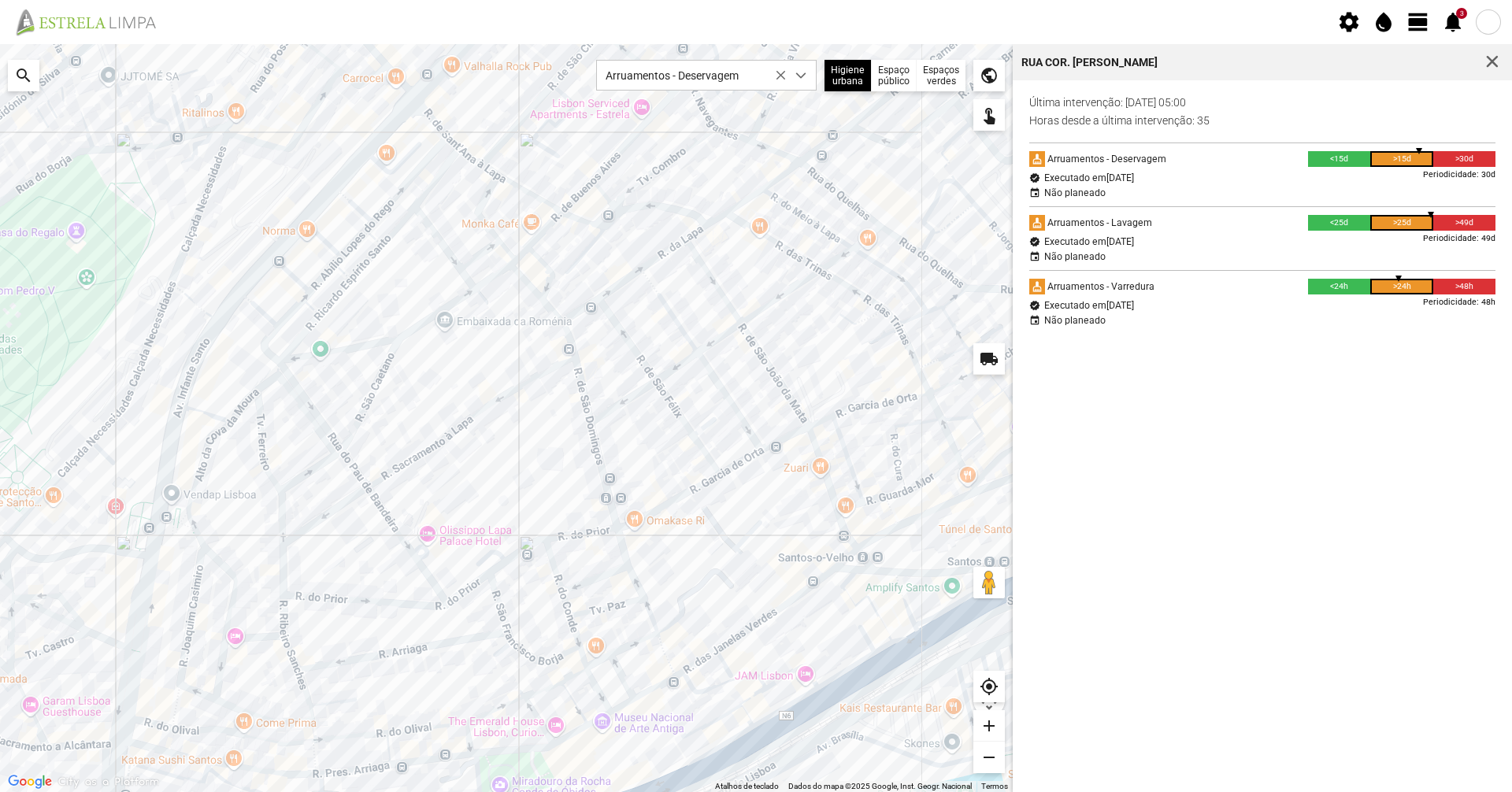
drag, startPoint x: 654, startPoint y: 580, endPoint x: 411, endPoint y: 275, distance: 390.0
click at [411, 275] on div at bounding box center [506, 419] width 1013 height 748
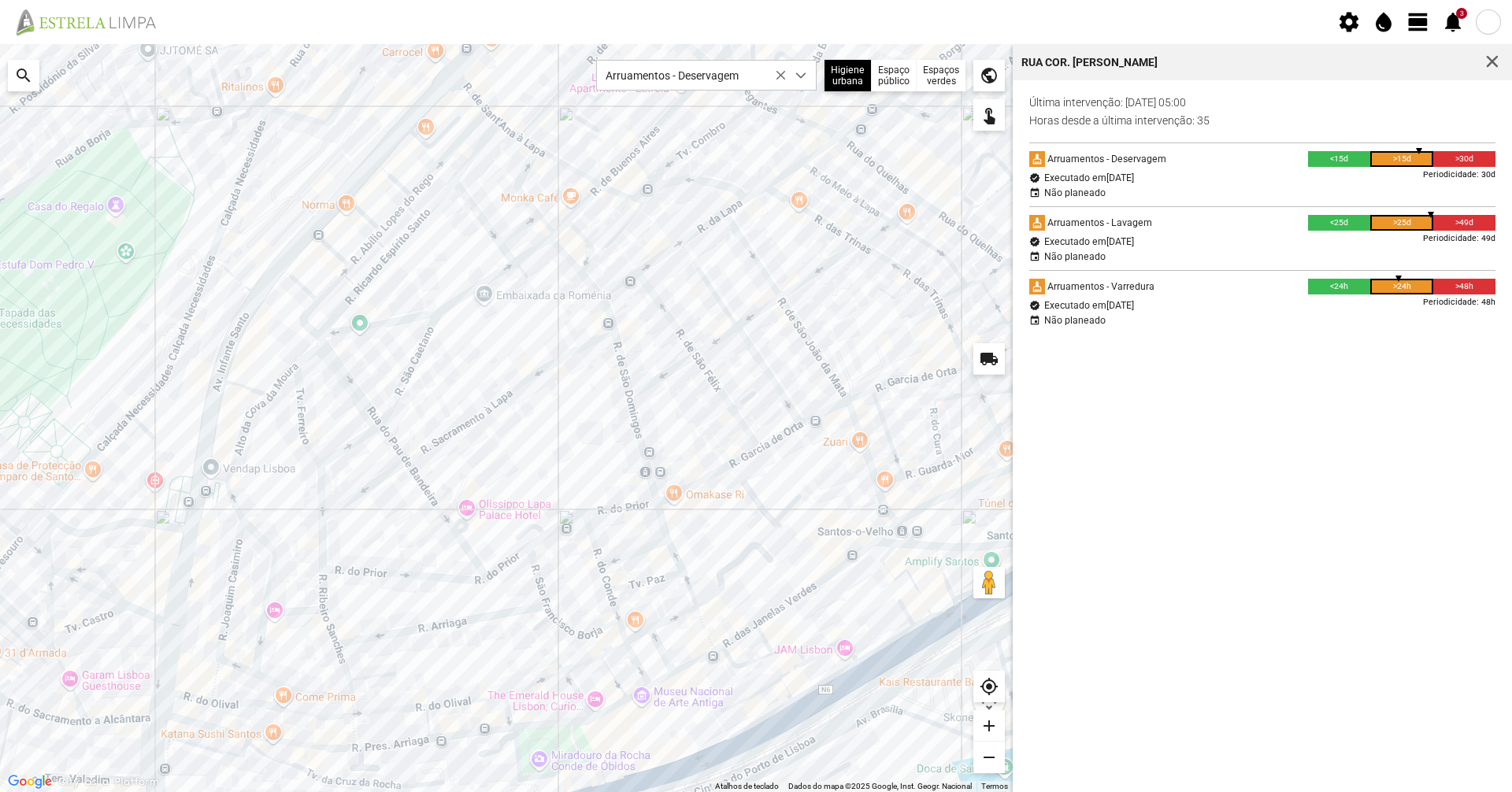
drag, startPoint x: 159, startPoint y: 457, endPoint x: 222, endPoint y: 443, distance: 64.5
click at [222, 443] on div at bounding box center [506, 419] width 1013 height 748
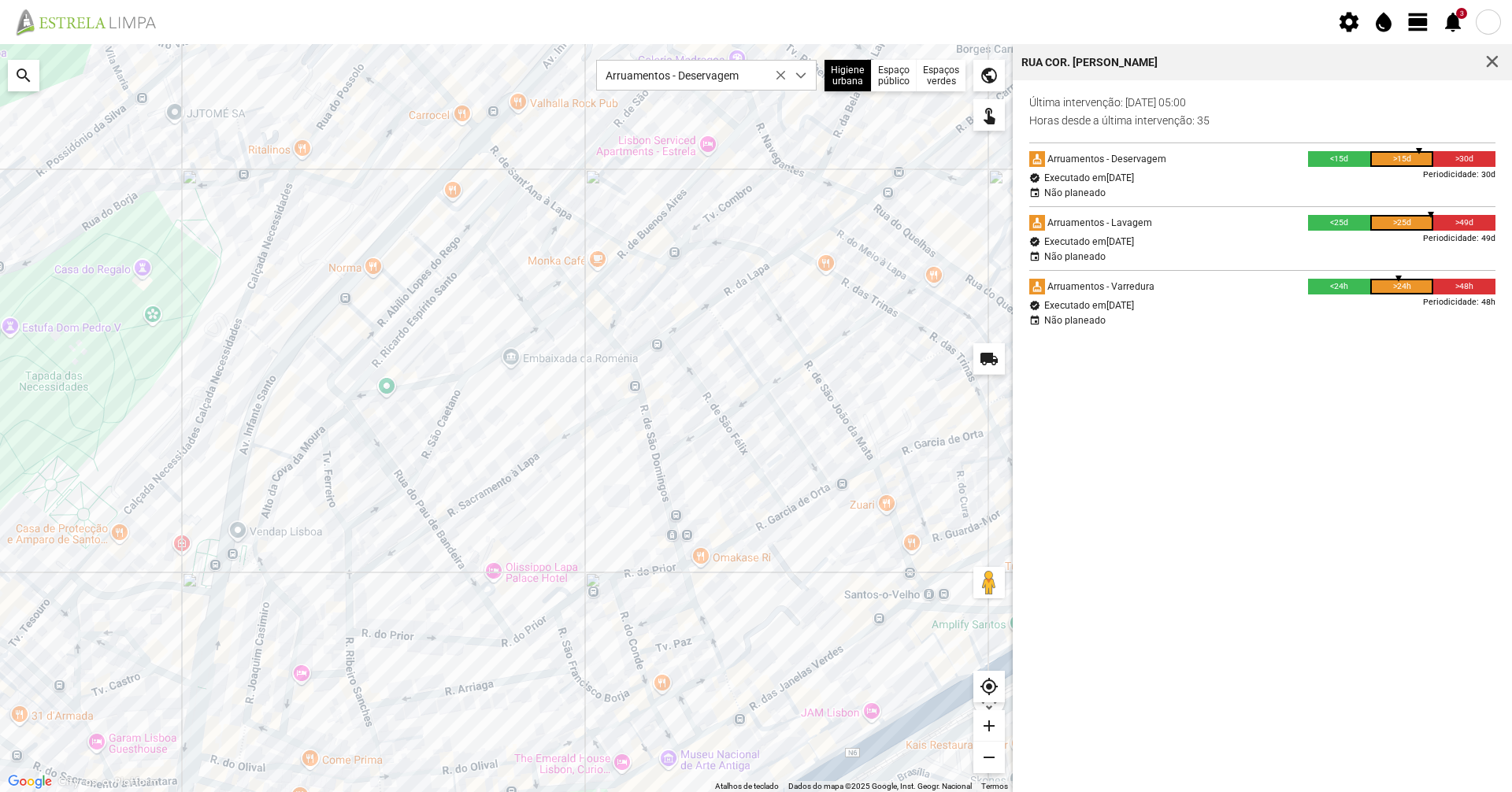
drag, startPoint x: 683, startPoint y: 274, endPoint x: 677, endPoint y: 320, distance: 46.4
click at [677, 320] on div at bounding box center [506, 419] width 1013 height 748
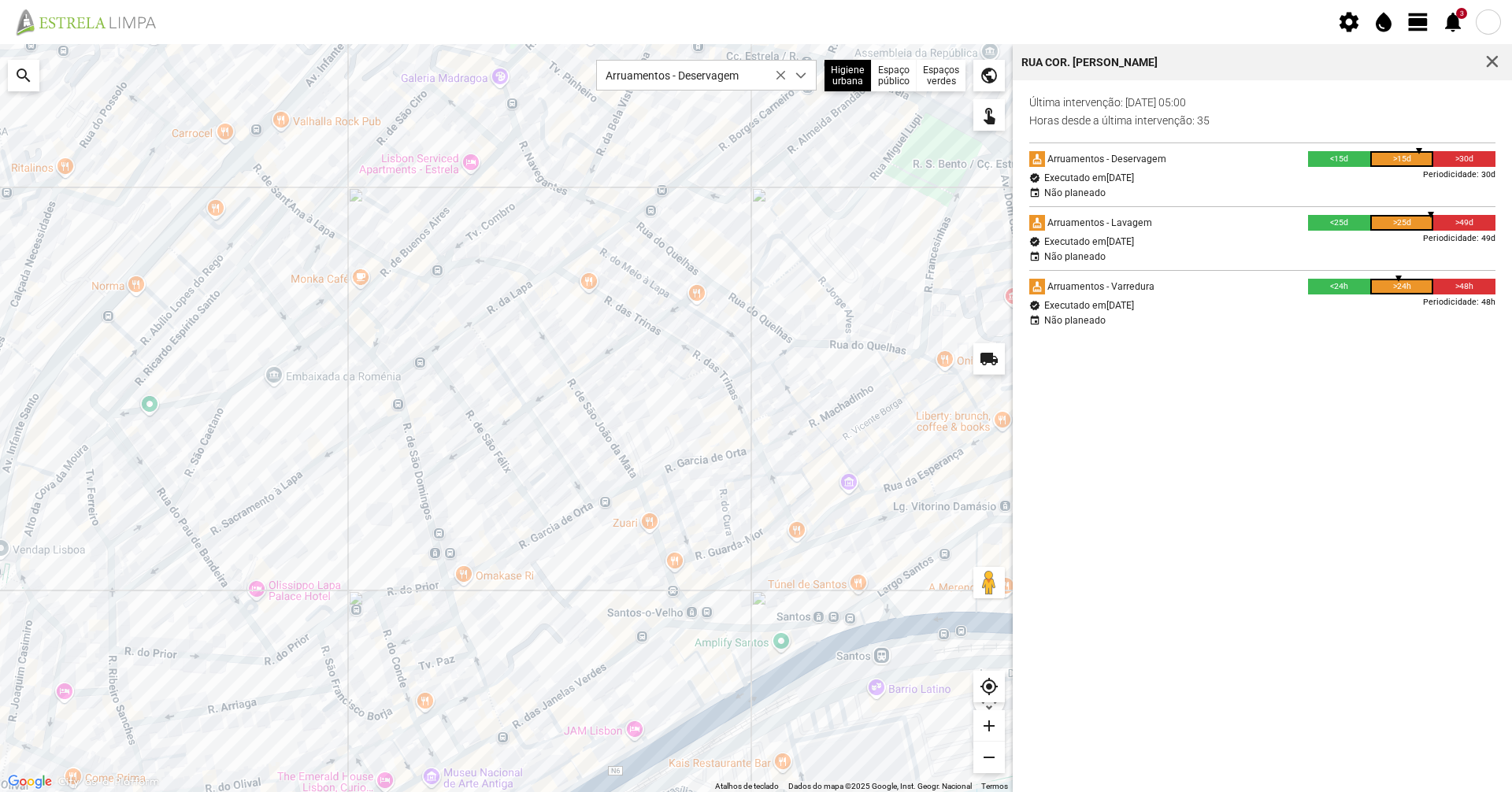
drag, startPoint x: 847, startPoint y: 351, endPoint x: 630, endPoint y: 385, distance: 219.6
click at [630, 385] on div at bounding box center [506, 419] width 1013 height 748
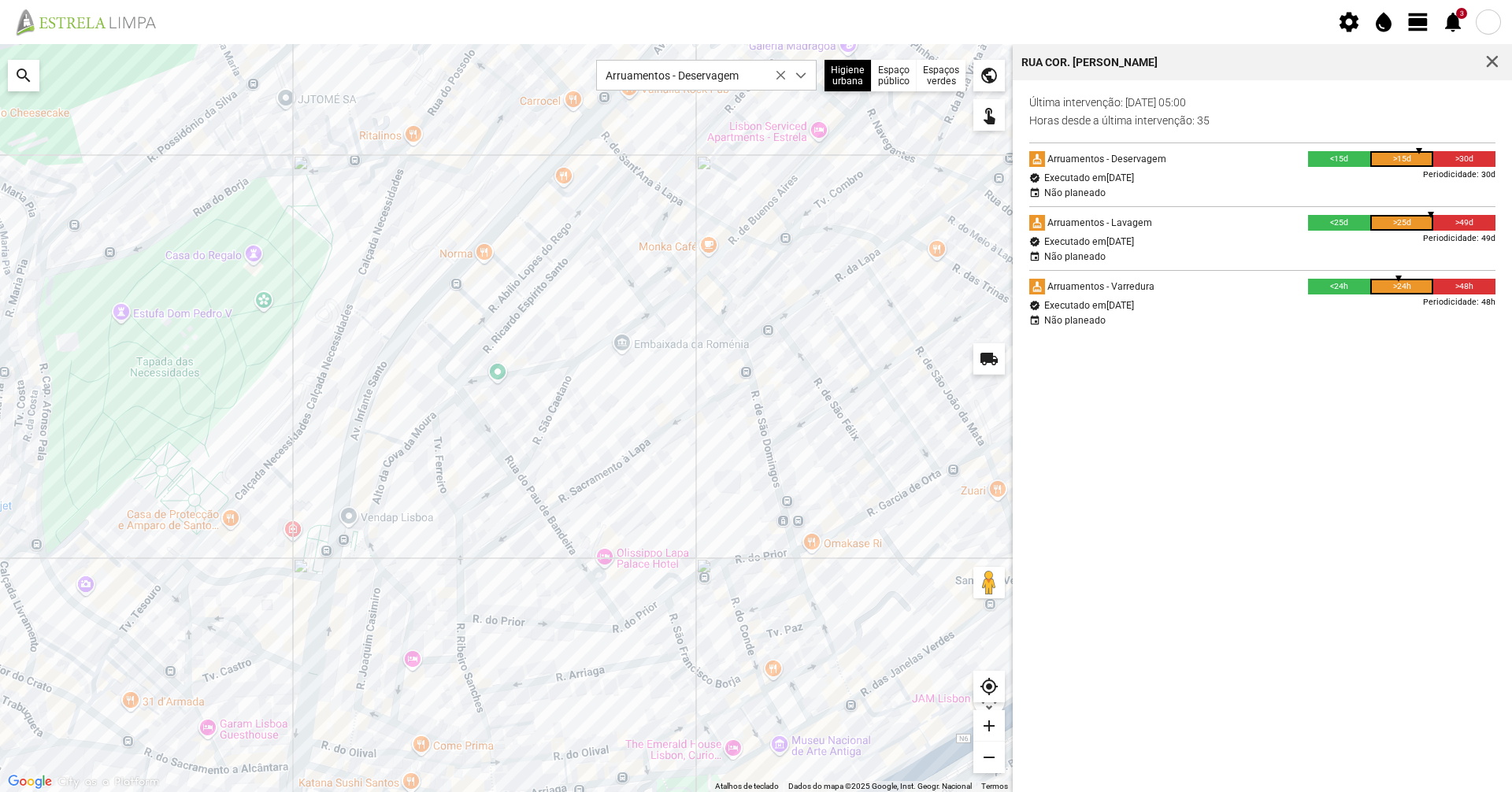
drag, startPoint x: 503, startPoint y: 415, endPoint x: 852, endPoint y: 382, distance: 350.6
click at [852, 382] on div at bounding box center [506, 419] width 1013 height 748
drag, startPoint x: 91, startPoint y: 569, endPoint x: 261, endPoint y: 518, distance: 177.5
click at [260, 518] on div at bounding box center [506, 419] width 1013 height 748
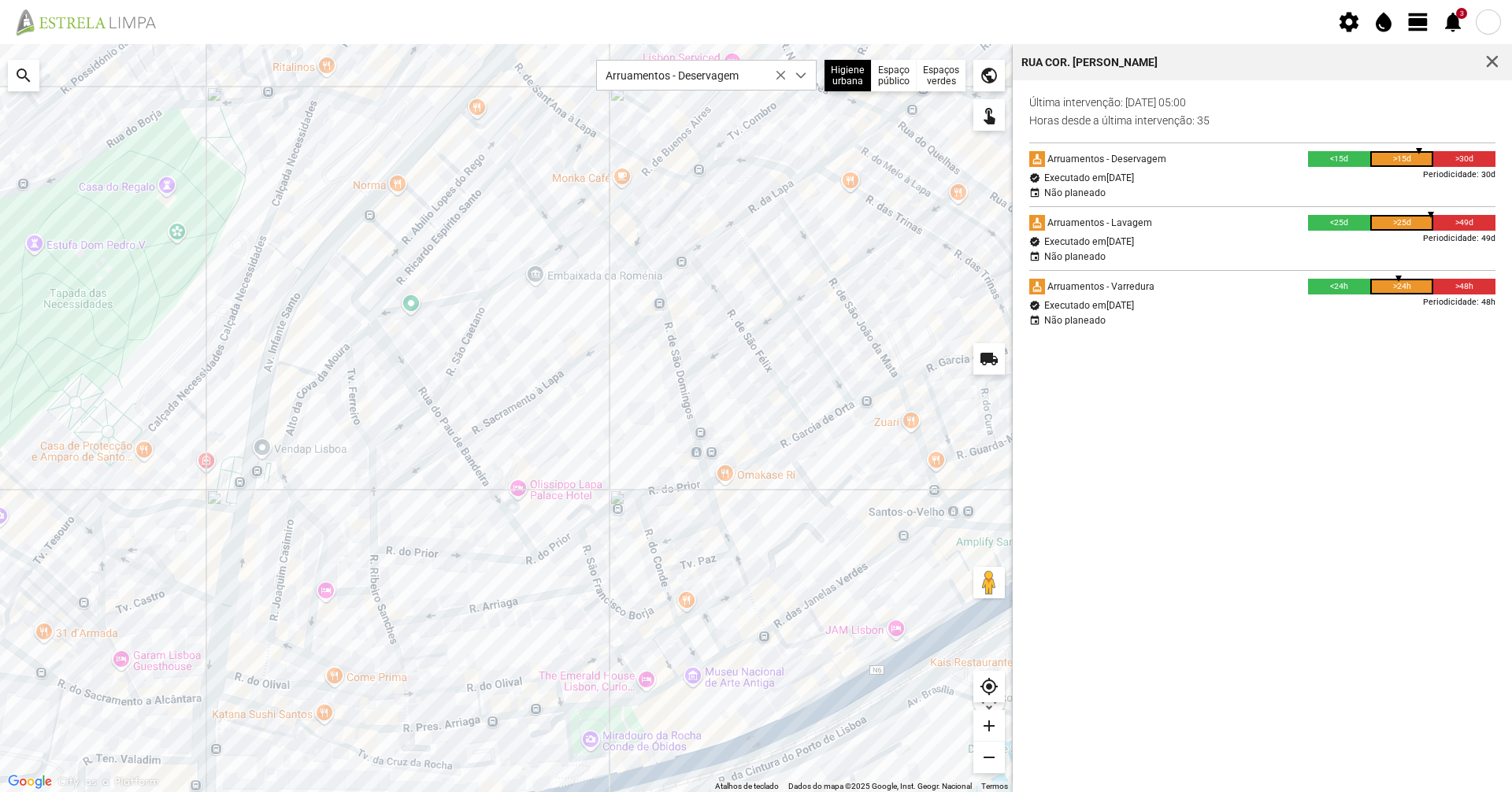
drag, startPoint x: 461, startPoint y: 419, endPoint x: 192, endPoint y: 401, distance: 269.6
click at [192, 401] on div at bounding box center [506, 419] width 1013 height 748
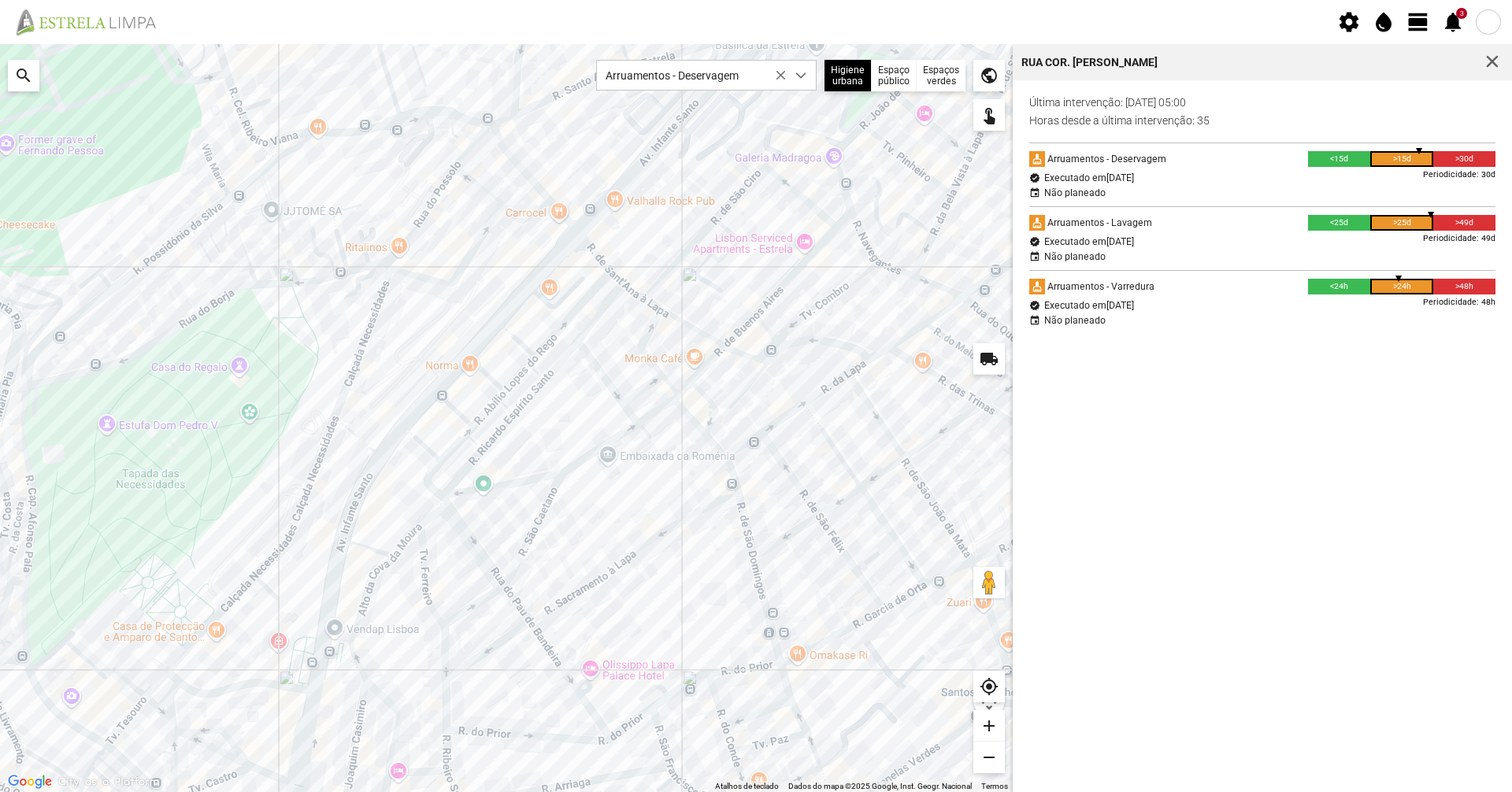
drag, startPoint x: 255, startPoint y: 185, endPoint x: 431, endPoint y: 523, distance: 381.1
click at [431, 523] on div at bounding box center [506, 419] width 1013 height 748
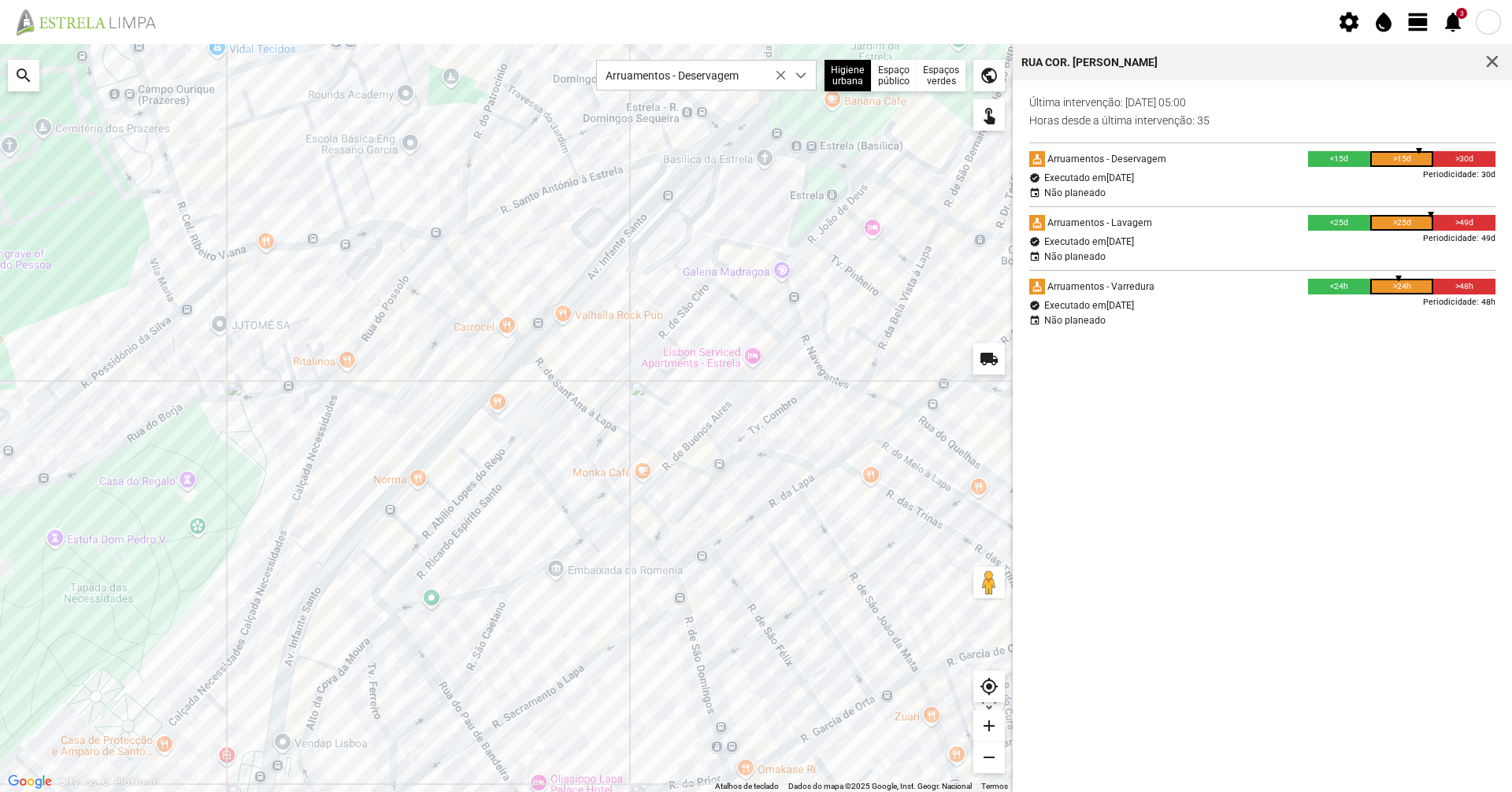
drag, startPoint x: 811, startPoint y: 473, endPoint x: 627, endPoint y: 371, distance: 210.4
click at [615, 360] on div at bounding box center [506, 419] width 1013 height 748
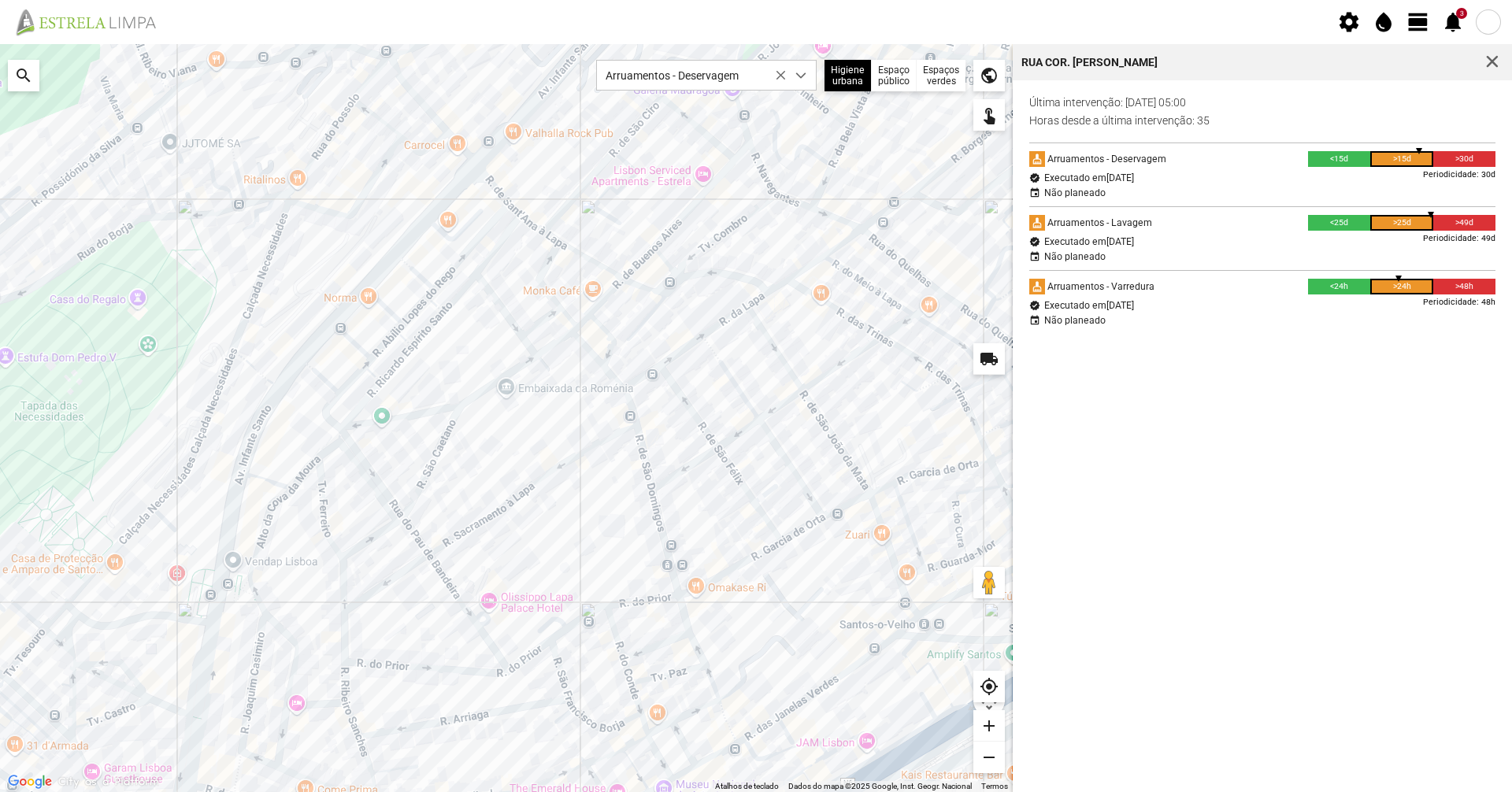
drag, startPoint x: 599, startPoint y: 454, endPoint x: 614, endPoint y: 392, distance: 63.8
click at [612, 394] on div at bounding box center [506, 419] width 1013 height 748
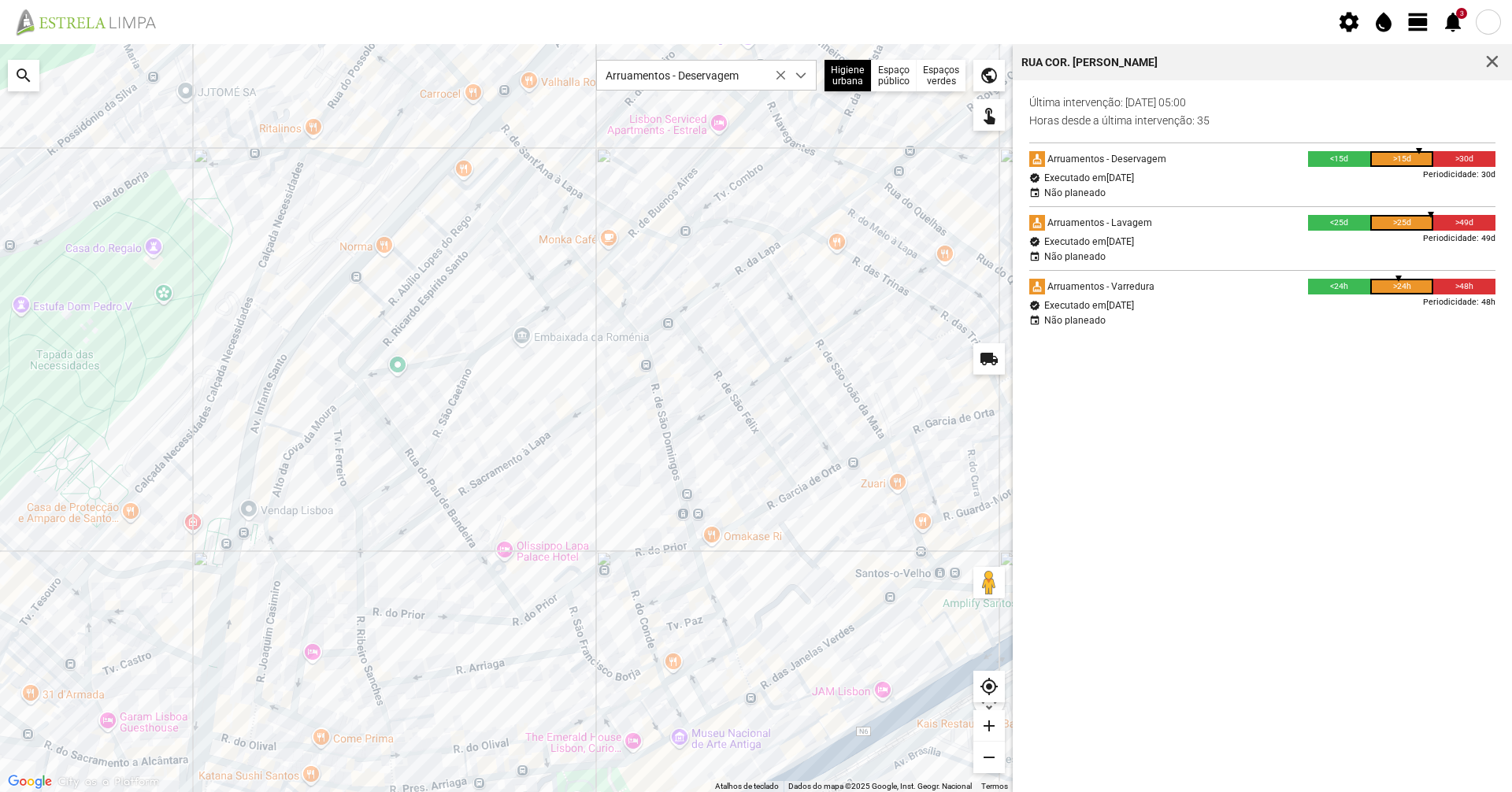
drag, startPoint x: 632, startPoint y: 400, endPoint x: 634, endPoint y: 389, distance: 11.2
click at [634, 389] on div at bounding box center [506, 419] width 1013 height 748
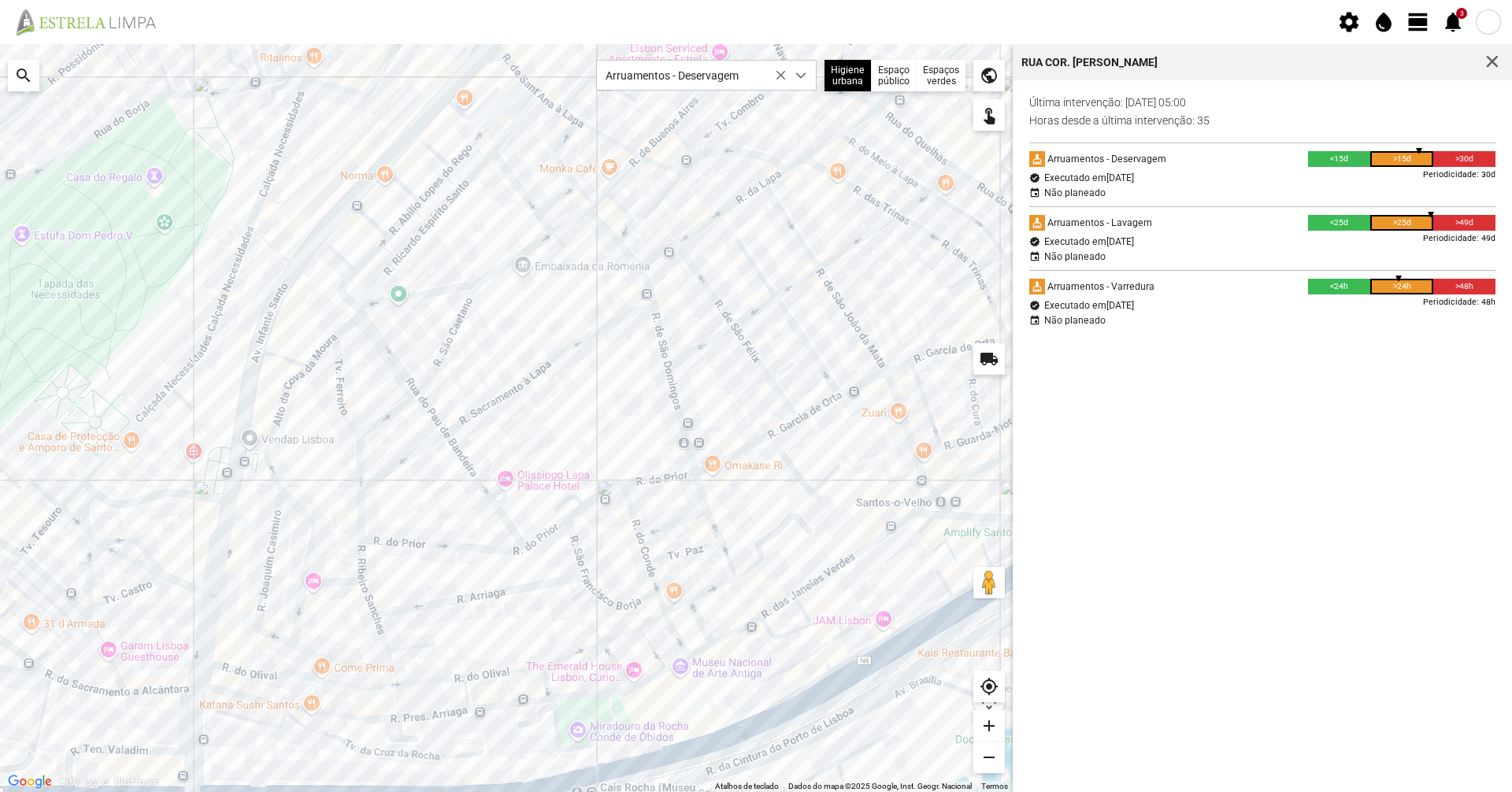
drag, startPoint x: 749, startPoint y: 480, endPoint x: 750, endPoint y: 430, distance: 50.0
click at [750, 431] on div at bounding box center [506, 419] width 1013 height 748
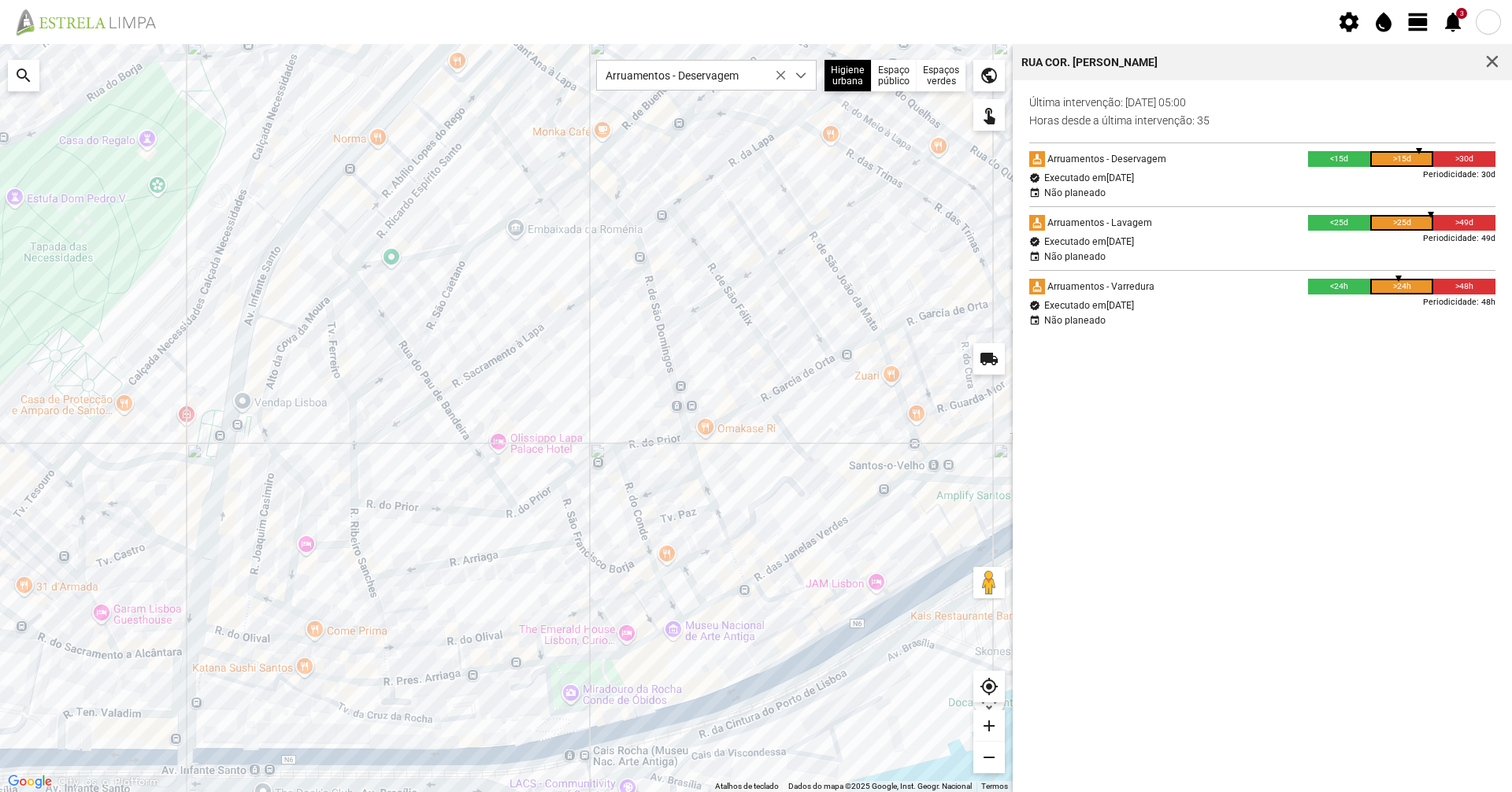
drag, startPoint x: 640, startPoint y: 313, endPoint x: 632, endPoint y: 292, distance: 22.5
click at [632, 292] on div at bounding box center [506, 419] width 1013 height 748
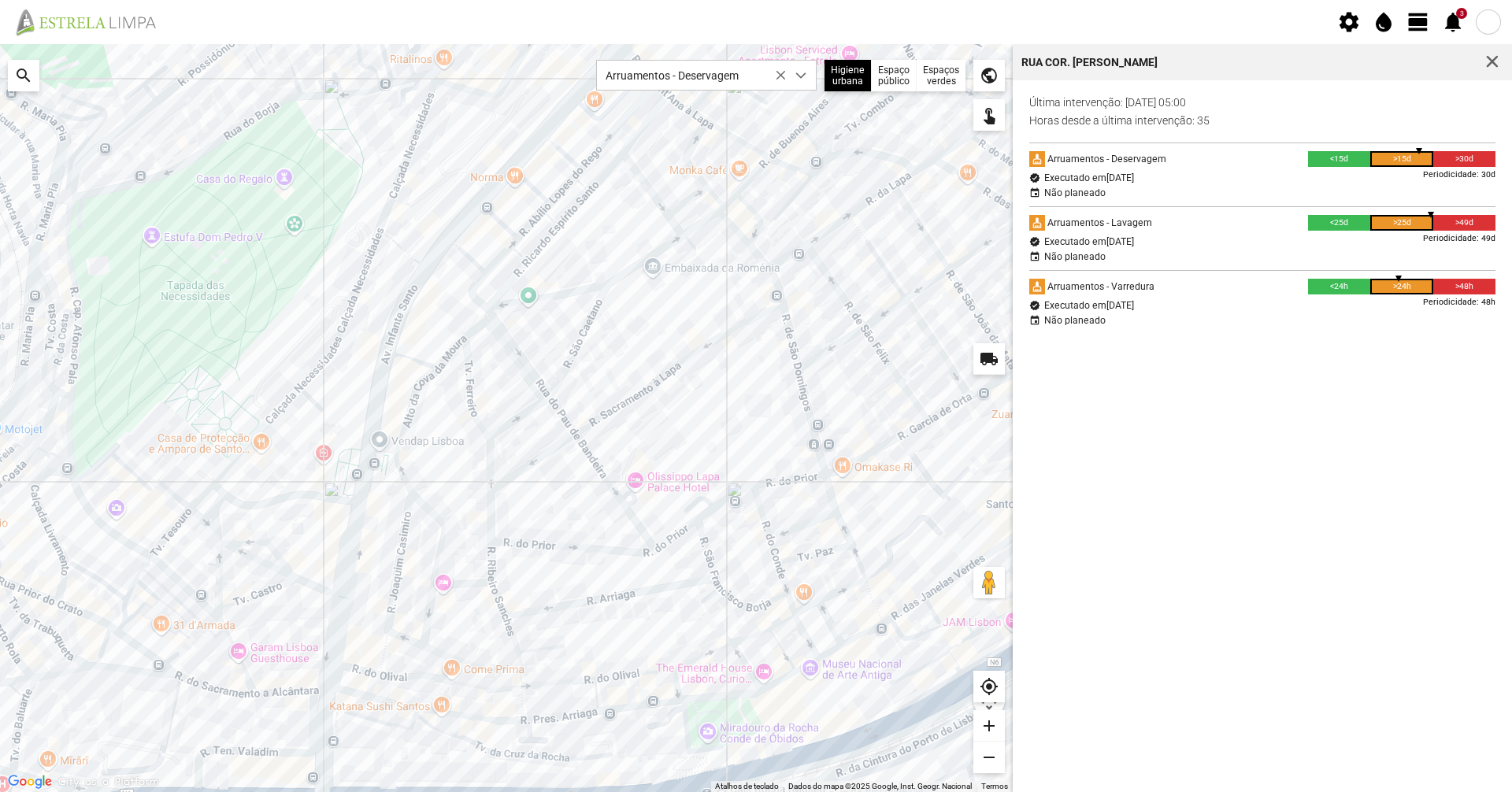
drag, startPoint x: 571, startPoint y: 302, endPoint x: 708, endPoint y: 341, distance: 142.4
click at [708, 341] on div at bounding box center [506, 419] width 1013 height 748
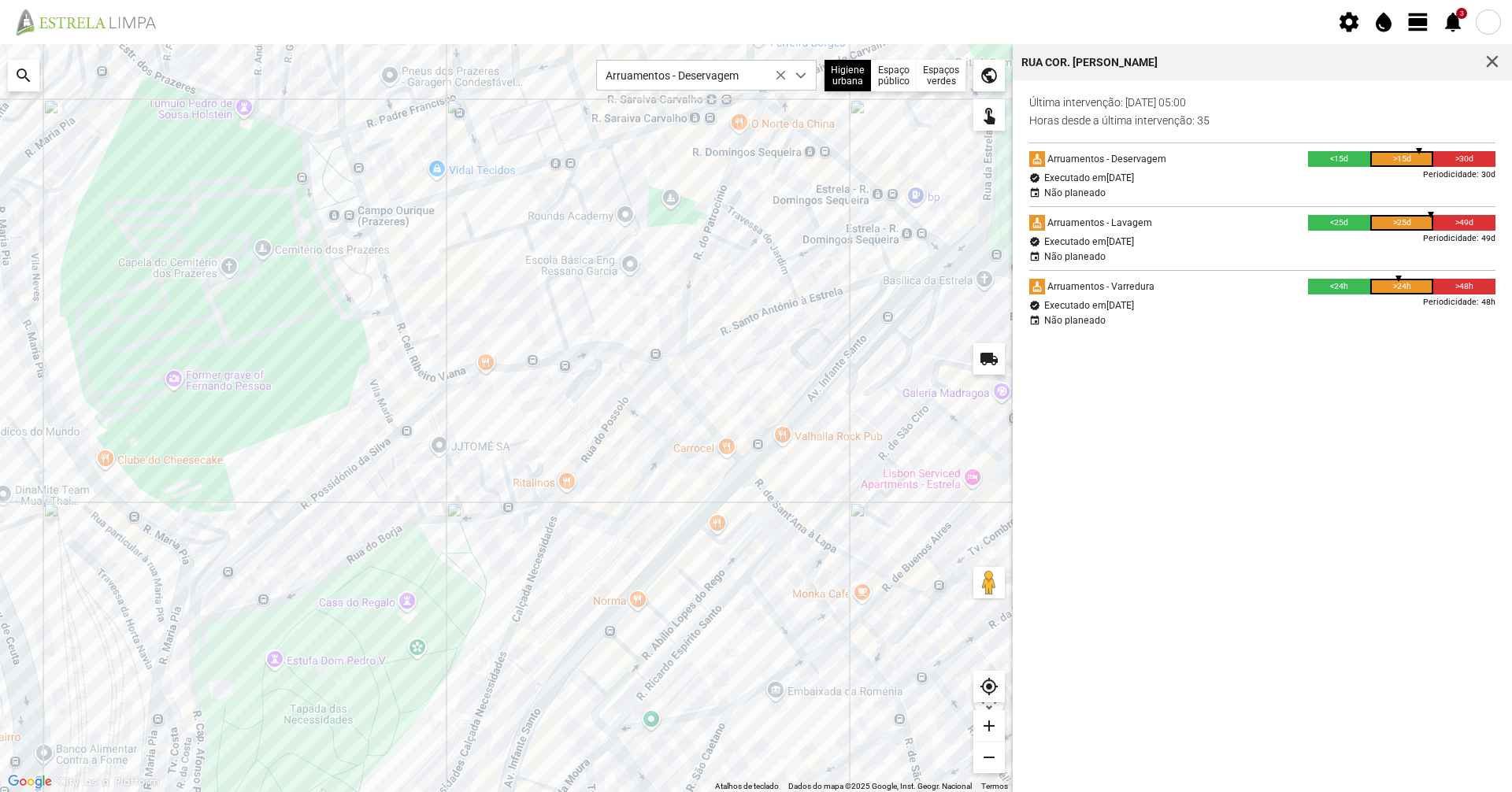
drag, startPoint x: 334, startPoint y: 300, endPoint x: 449, endPoint y: 647, distance: 365.6
click at [449, 647] on div at bounding box center [506, 419] width 1013 height 748
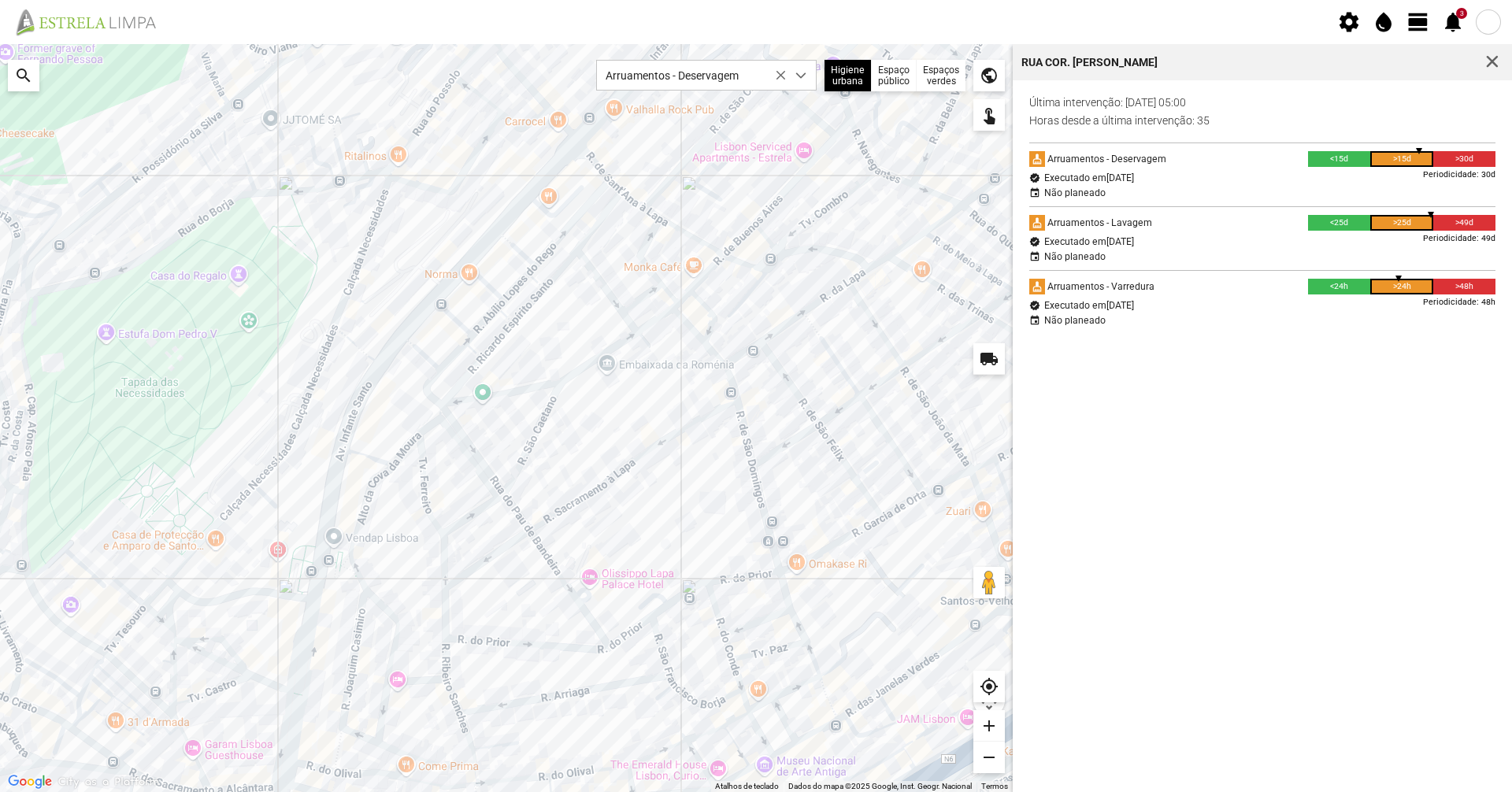
drag, startPoint x: 646, startPoint y: 401, endPoint x: 545, endPoint y: 158, distance: 263.2
click at [545, 158] on div at bounding box center [506, 419] width 1013 height 748
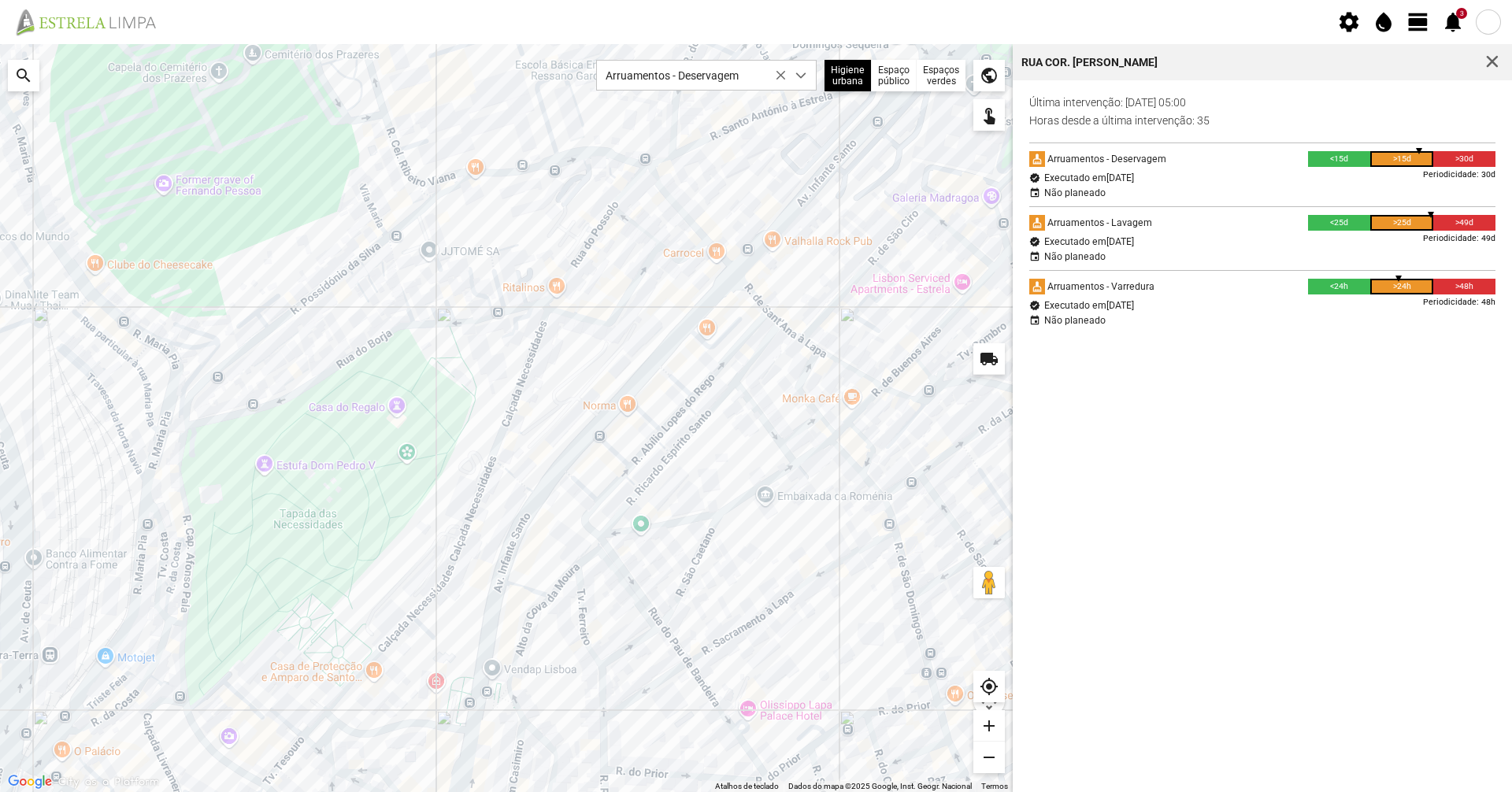
drag, startPoint x: 400, startPoint y: 164, endPoint x: 620, endPoint y: 408, distance: 328.5
click at [620, 408] on div at bounding box center [506, 419] width 1013 height 748
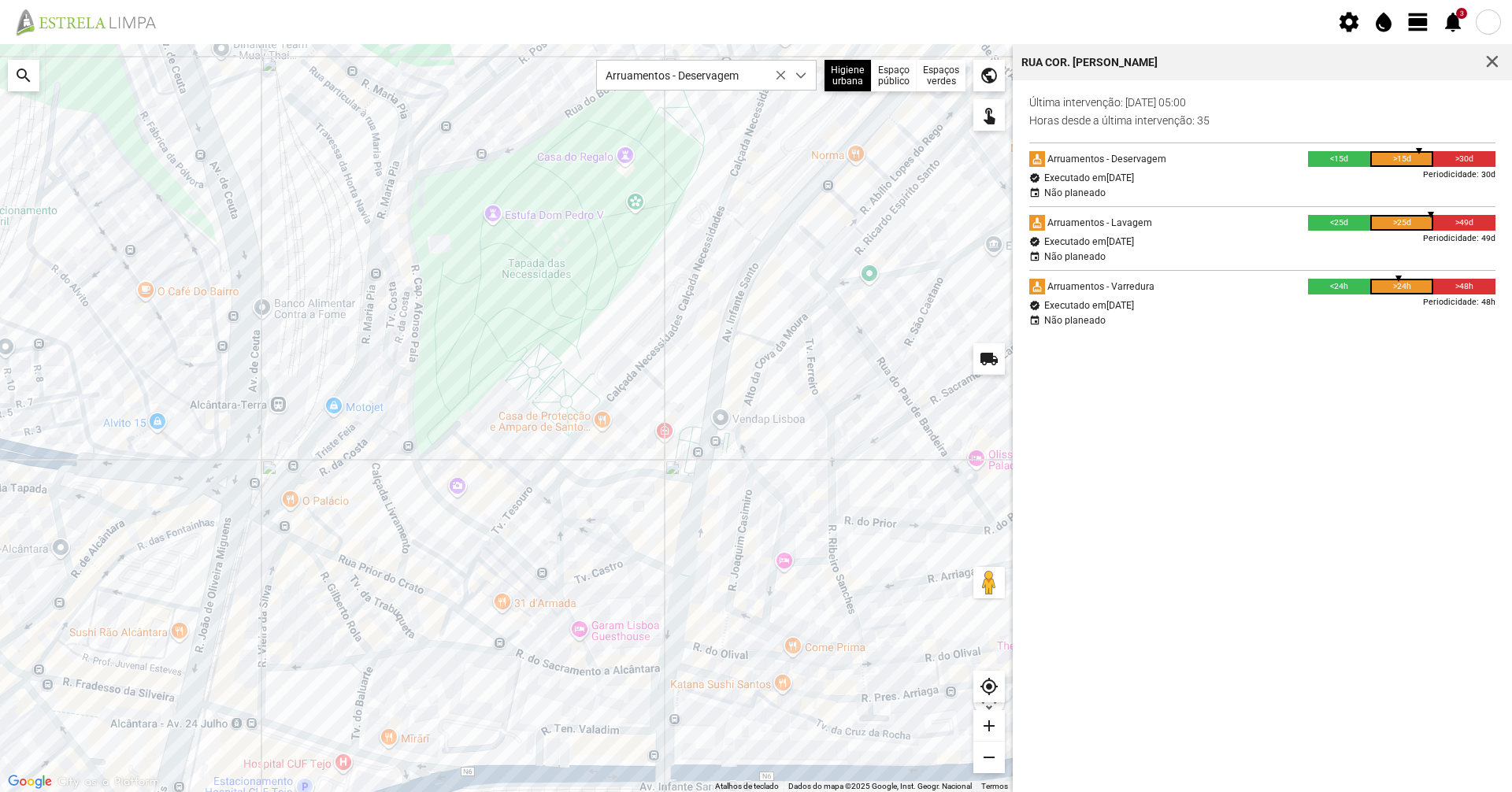
drag, startPoint x: 520, startPoint y: 560, endPoint x: 687, endPoint y: 284, distance: 322.6
click at [687, 284] on div at bounding box center [506, 419] width 1013 height 748
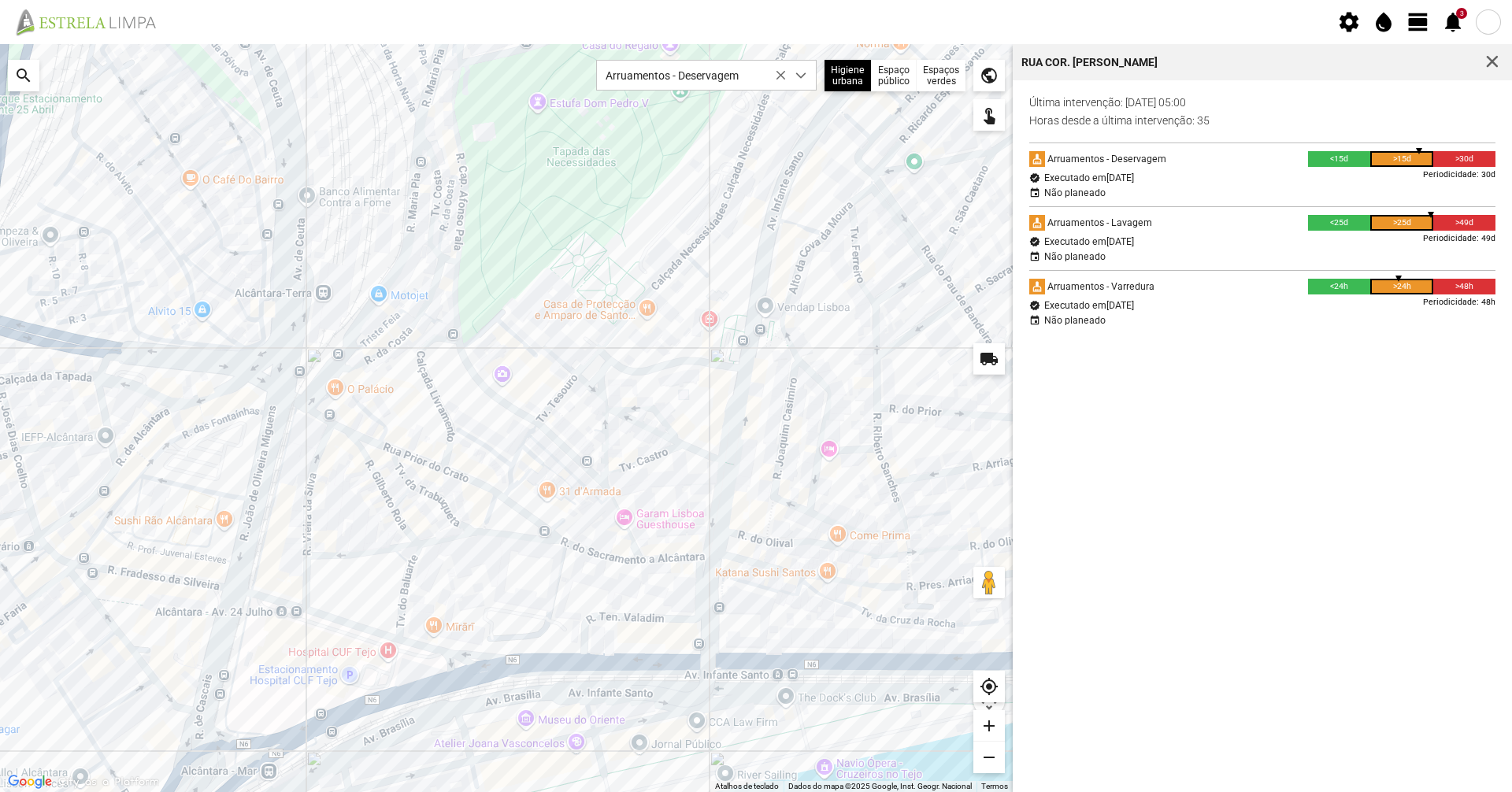
drag, startPoint x: 473, startPoint y: 710, endPoint x: 522, endPoint y: 587, distance: 132.4
click at [521, 589] on div at bounding box center [506, 419] width 1013 height 748
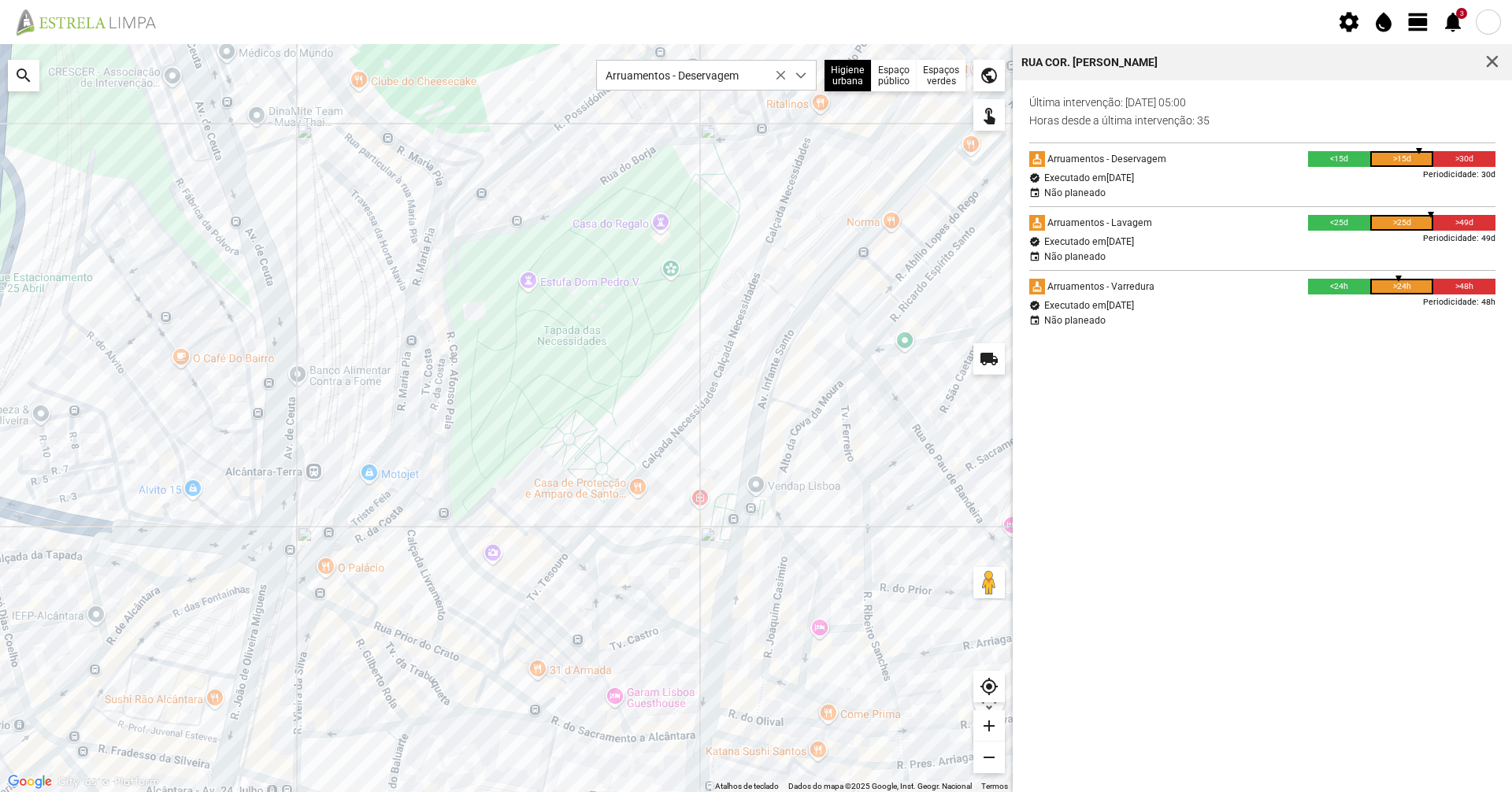
drag, startPoint x: 592, startPoint y: 250, endPoint x: 572, endPoint y: 451, distance: 202.0
click at [572, 451] on div at bounding box center [506, 419] width 1013 height 748
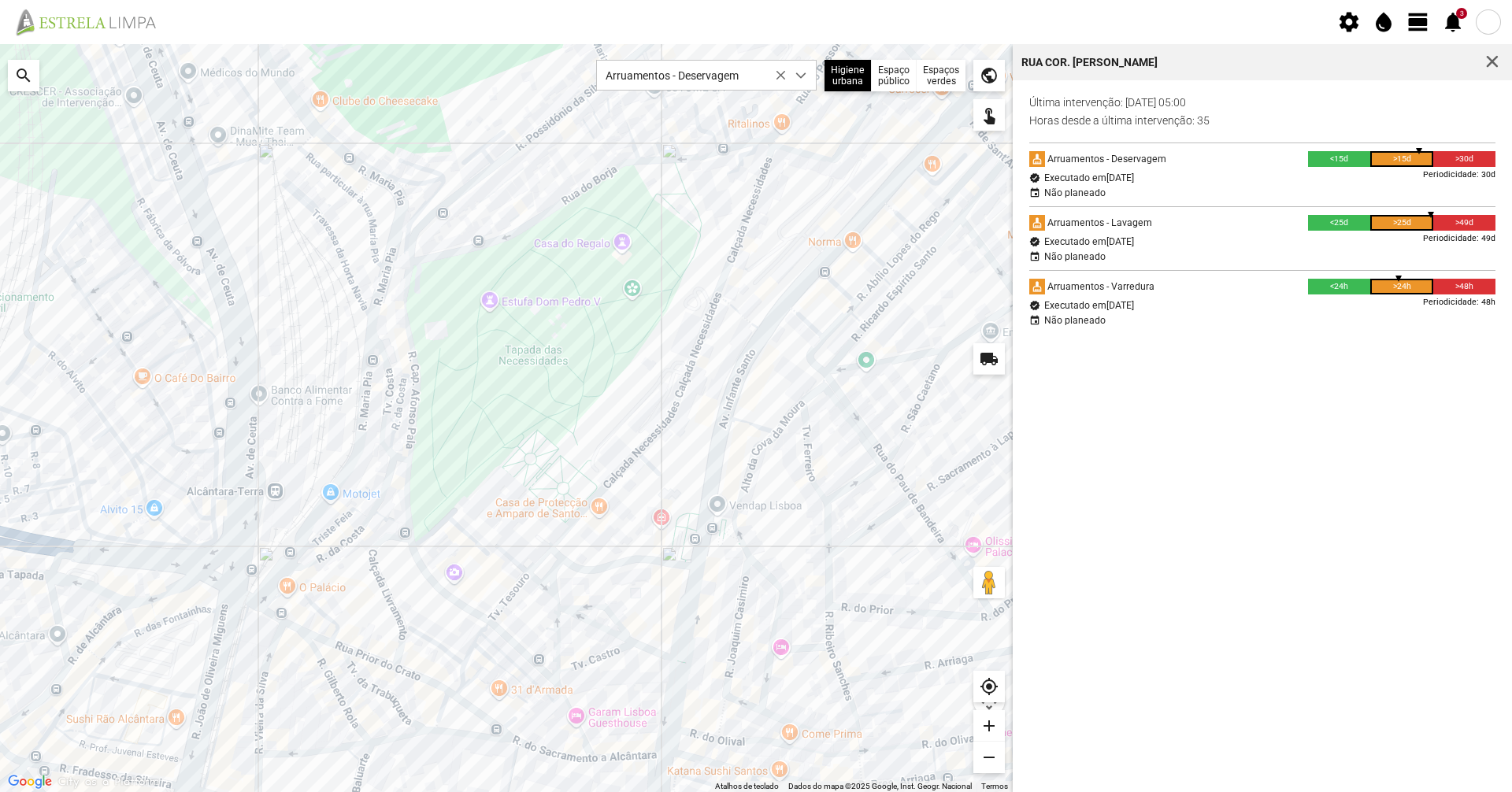
drag, startPoint x: 573, startPoint y: 270, endPoint x: 503, endPoint y: 311, distance: 81.1
click at [503, 311] on div at bounding box center [506, 419] width 1013 height 748
